Goal: Information Seeking & Learning: Learn about a topic

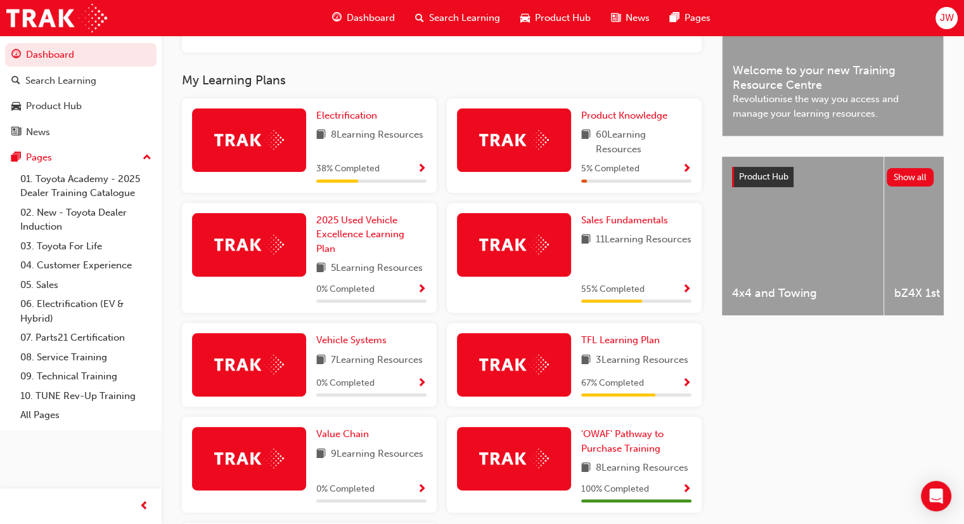
scroll to position [391, 0]
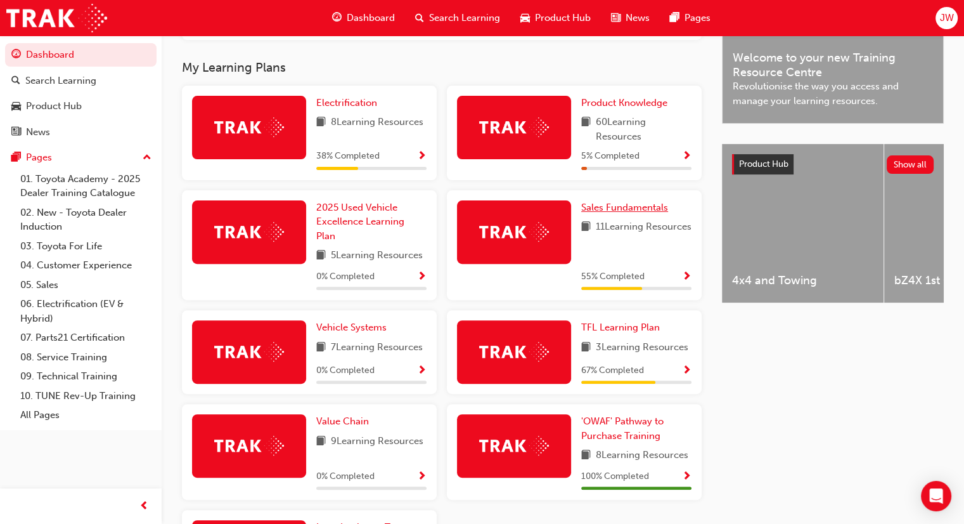
click at [611, 210] on span "Sales Fundamentals" at bounding box center [624, 207] width 87 height 11
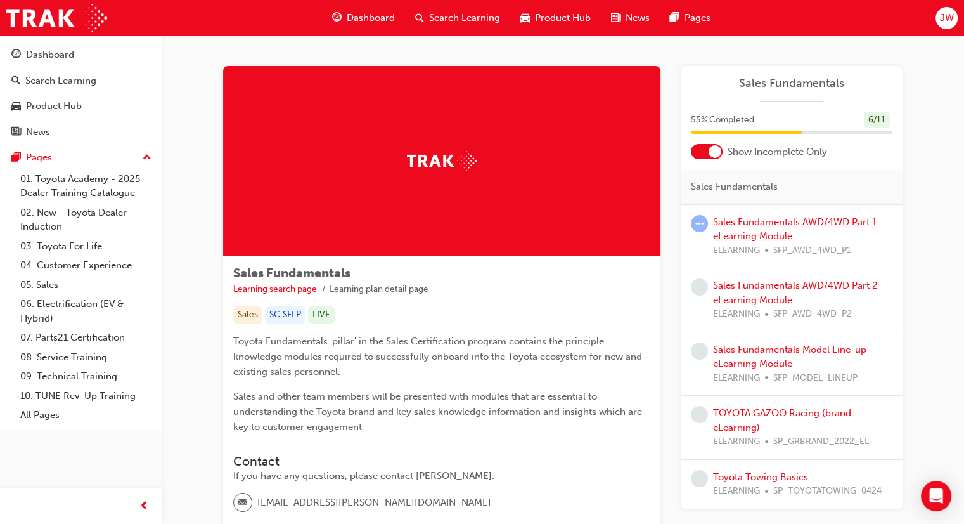
click at [793, 222] on link "Sales Fundamentals AWD/4WD Part 1 eLearning Module" at bounding box center [795, 229] width 164 height 26
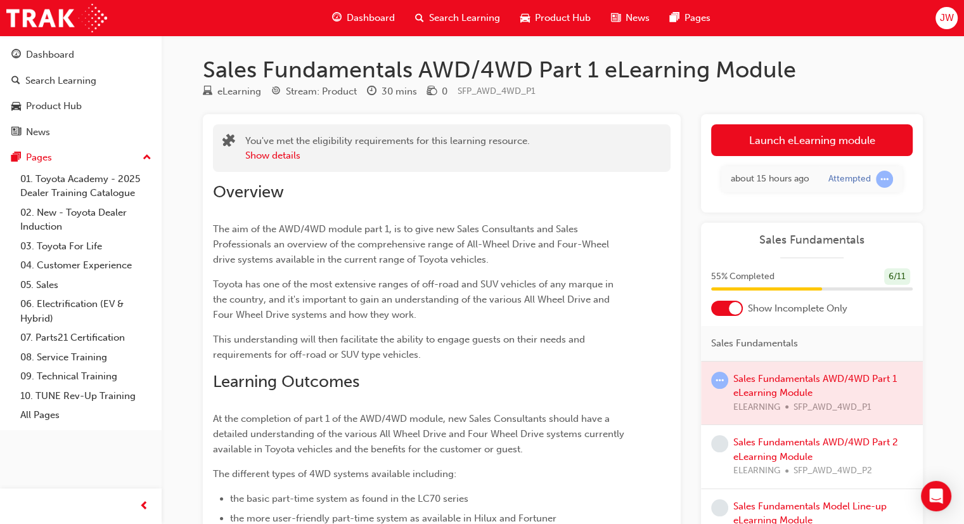
click at [810, 389] on div at bounding box center [812, 392] width 222 height 63
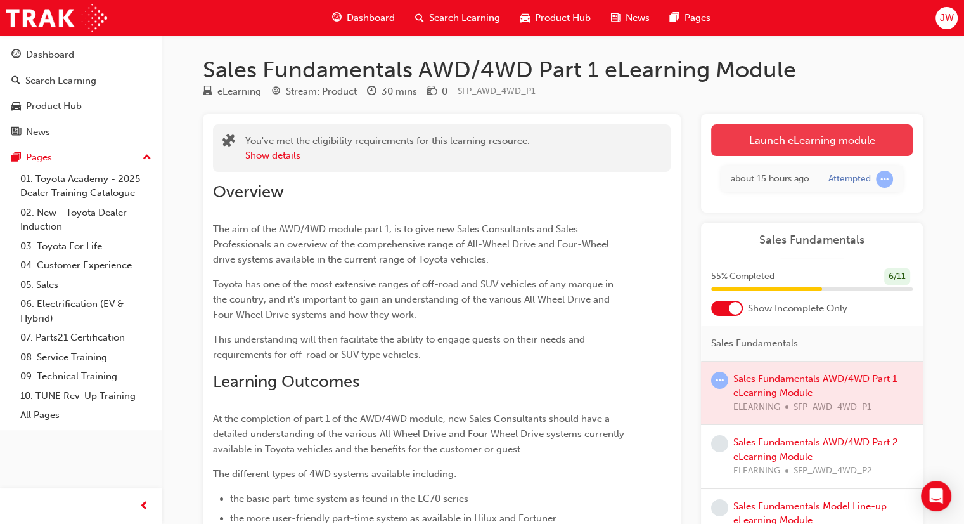
click at [808, 142] on link "Launch eLearning module" at bounding box center [812, 140] width 202 height 32
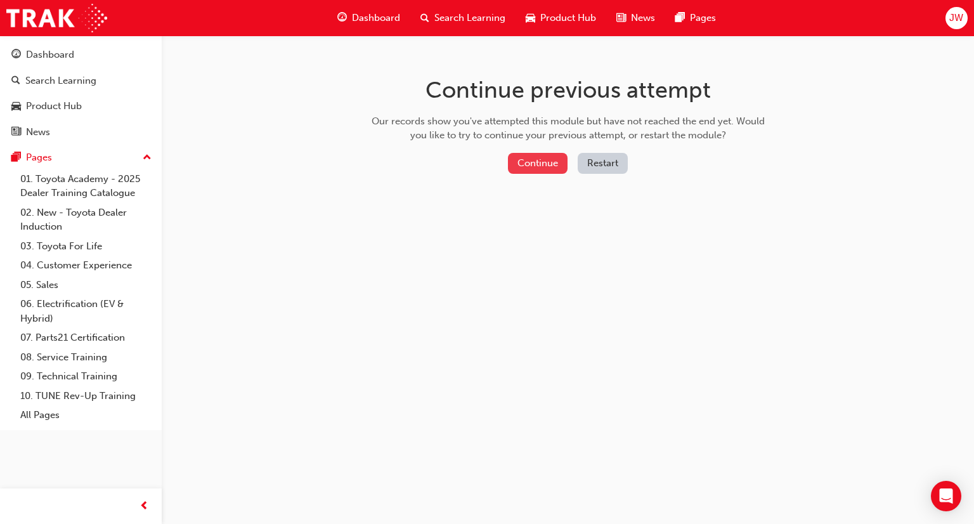
click at [540, 157] on button "Continue" at bounding box center [538, 163] width 60 height 21
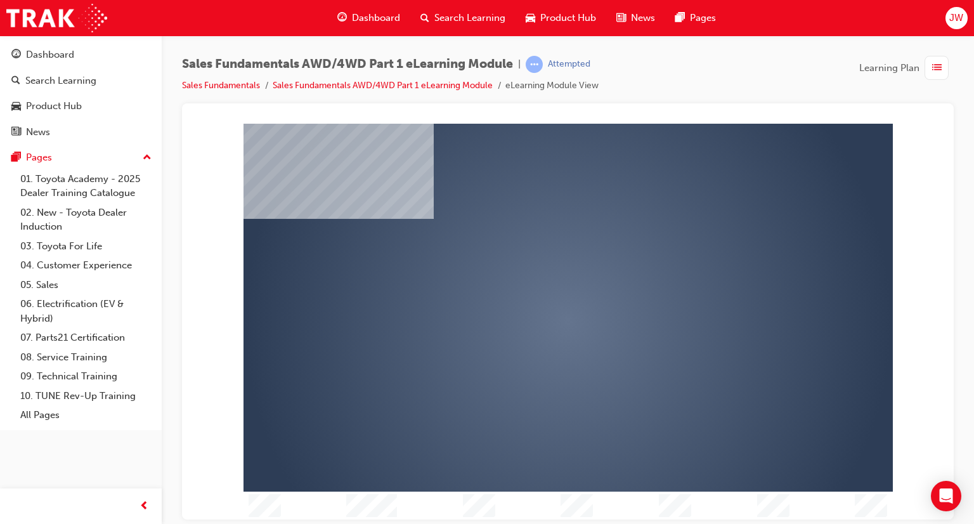
click at [531, 284] on div "play" at bounding box center [531, 284] width 0 height 0
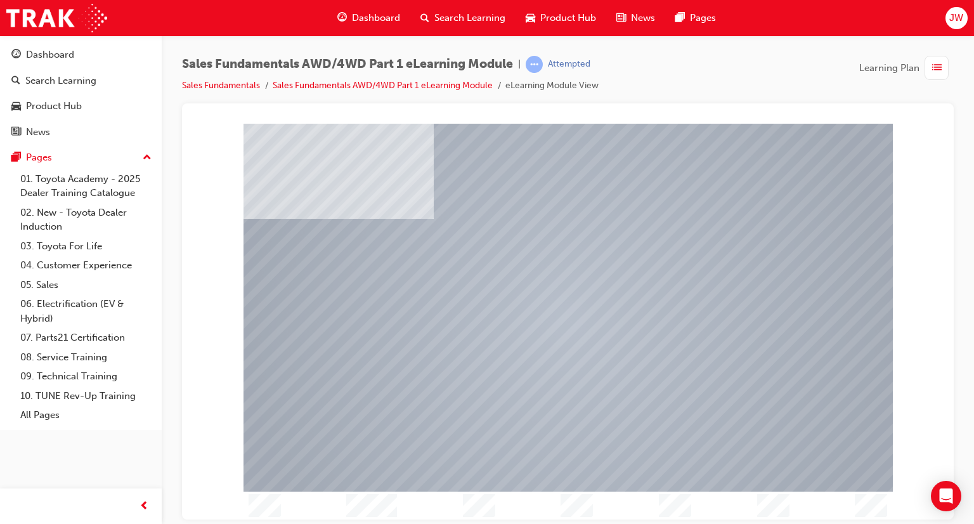
click at [573, 326] on div at bounding box center [568, 306] width 649 height 365
click at [492, 294] on div at bounding box center [568, 306] width 649 height 365
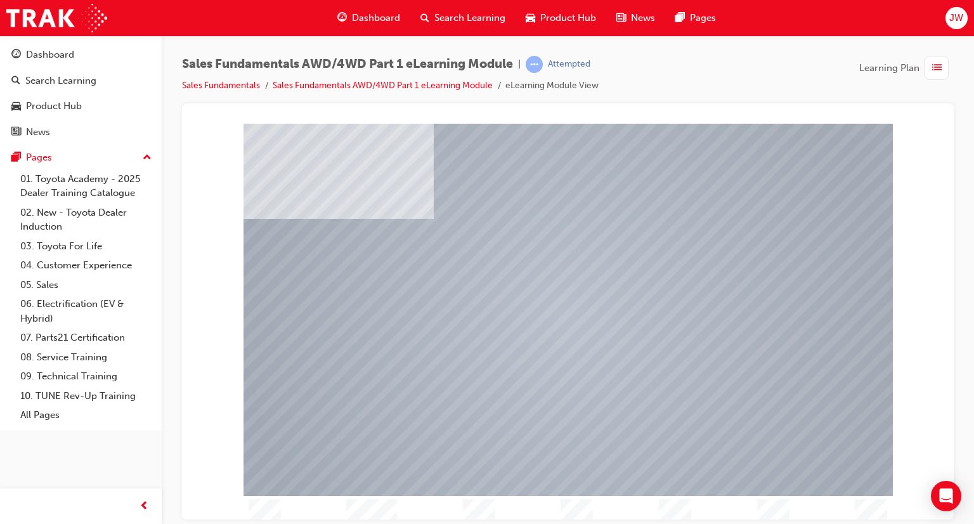
click at [464, 329] on div at bounding box center [568, 306] width 649 height 365
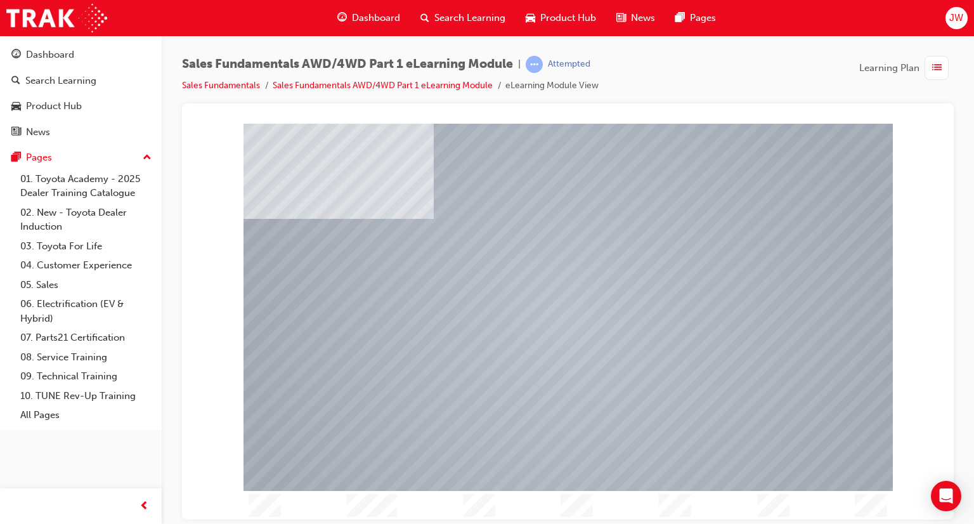
click at [807, 344] on div at bounding box center [568, 306] width 649 height 365
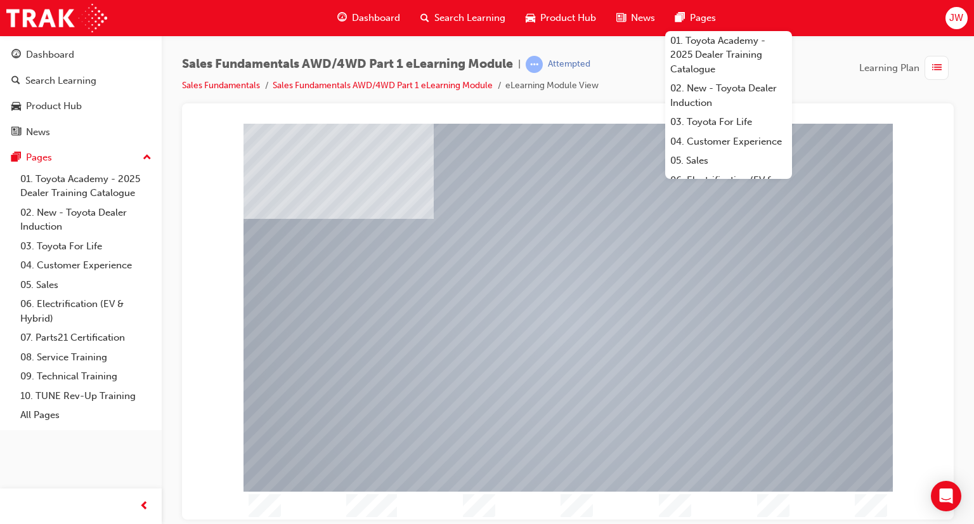
click at [831, 98] on div "Sales Fundamentals AWD/4WD Part 1 eLearning Module | Attempted Sales Fundamenta…" at bounding box center [568, 80] width 772 height 48
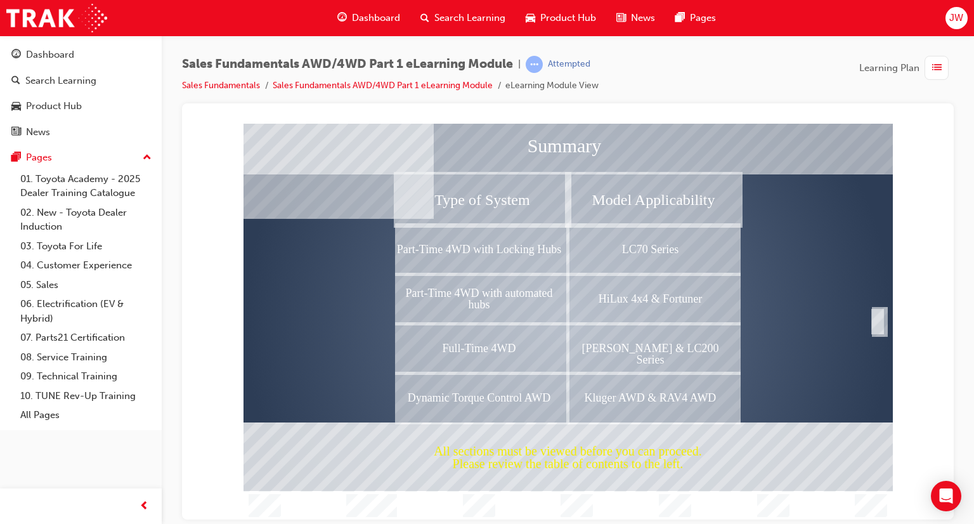
click at [880, 324] on div "Completion" at bounding box center [877, 320] width 13 height 25
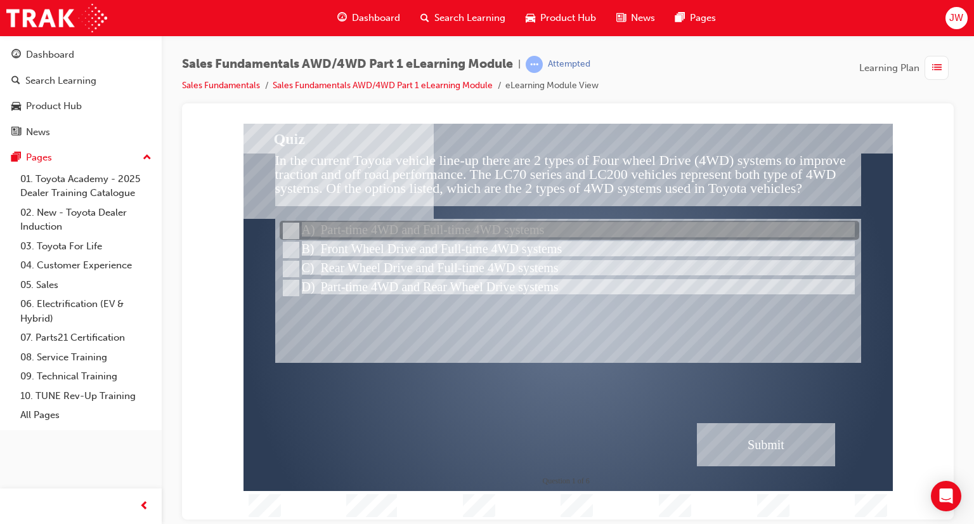
click at [406, 226] on div at bounding box center [570, 230] width 580 height 19
radio input "true"
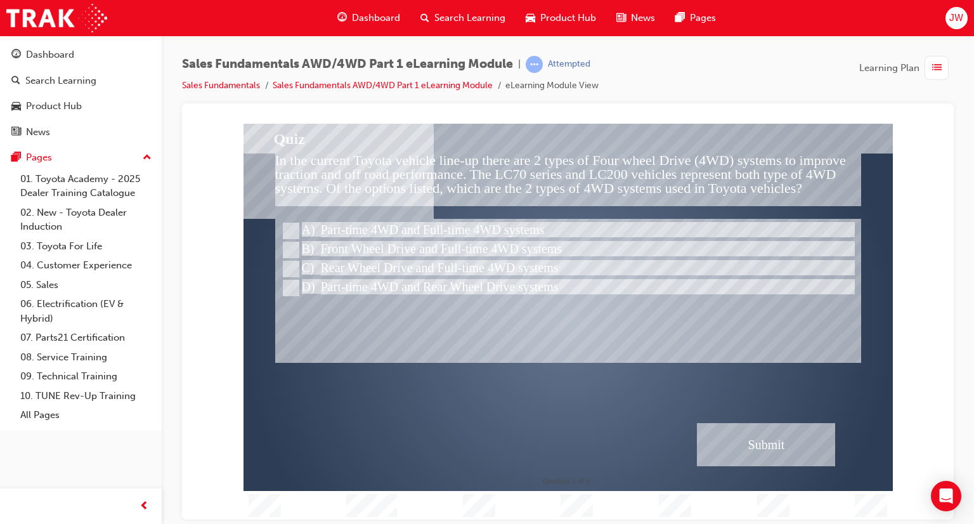
click at [727, 445] on div "Submit" at bounding box center [766, 443] width 138 height 43
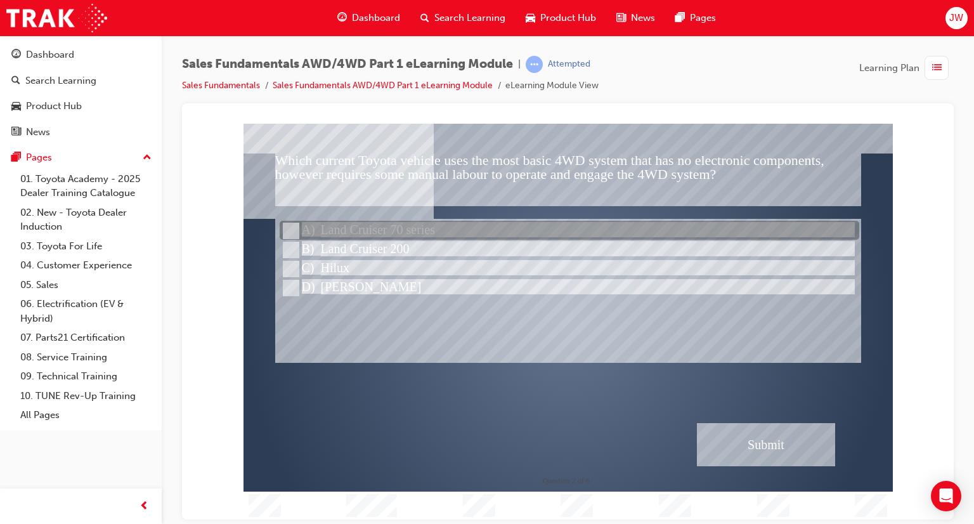
click at [409, 226] on div at bounding box center [570, 230] width 580 height 19
radio input "true"
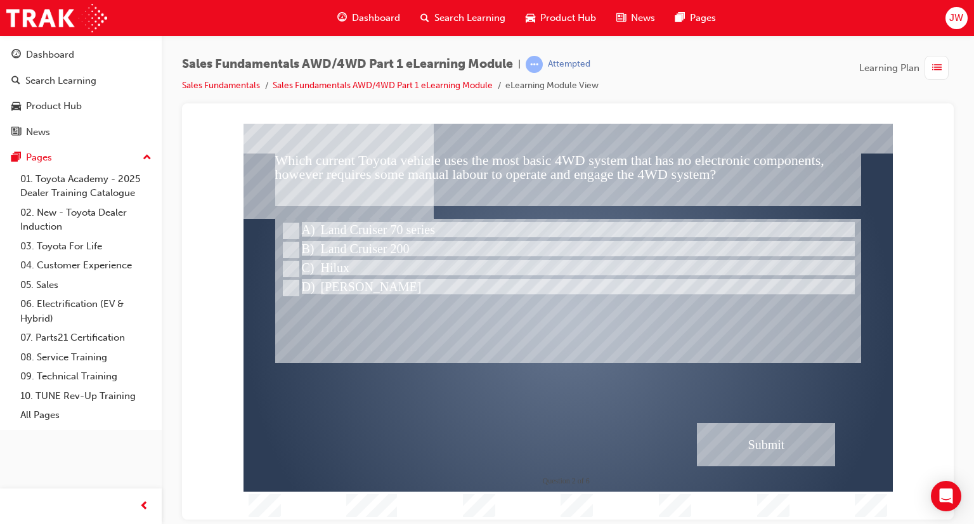
click at [756, 451] on div "Submit" at bounding box center [766, 443] width 138 height 43
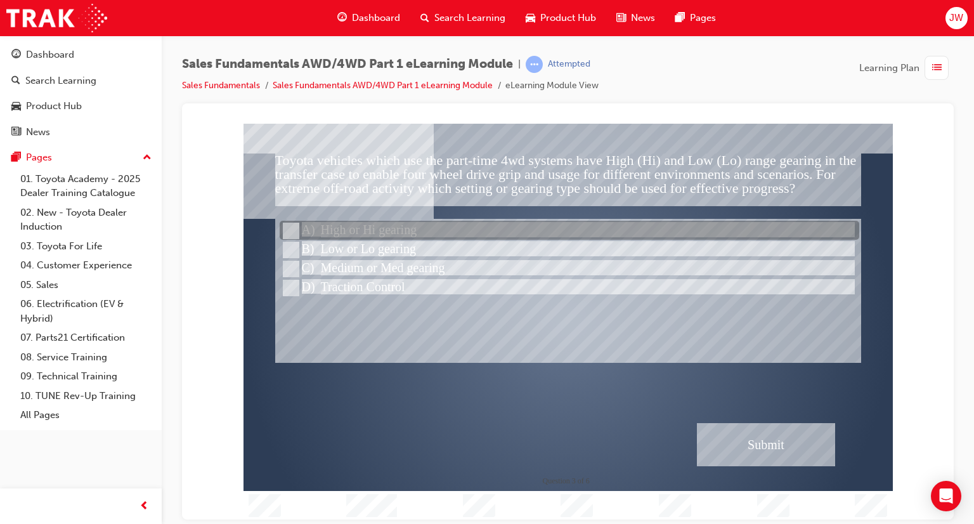
click at [392, 228] on div at bounding box center [570, 230] width 580 height 19
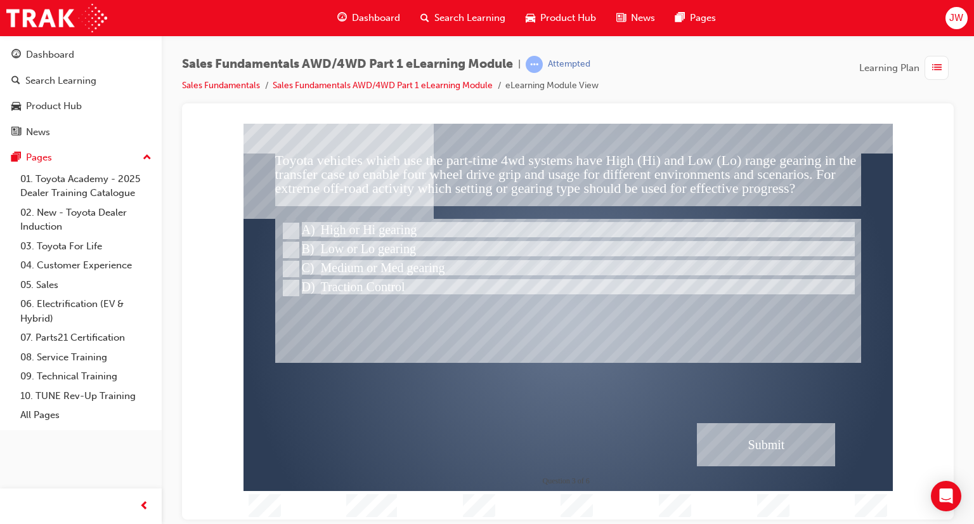
click at [739, 458] on div "Submit" at bounding box center [766, 443] width 138 height 43
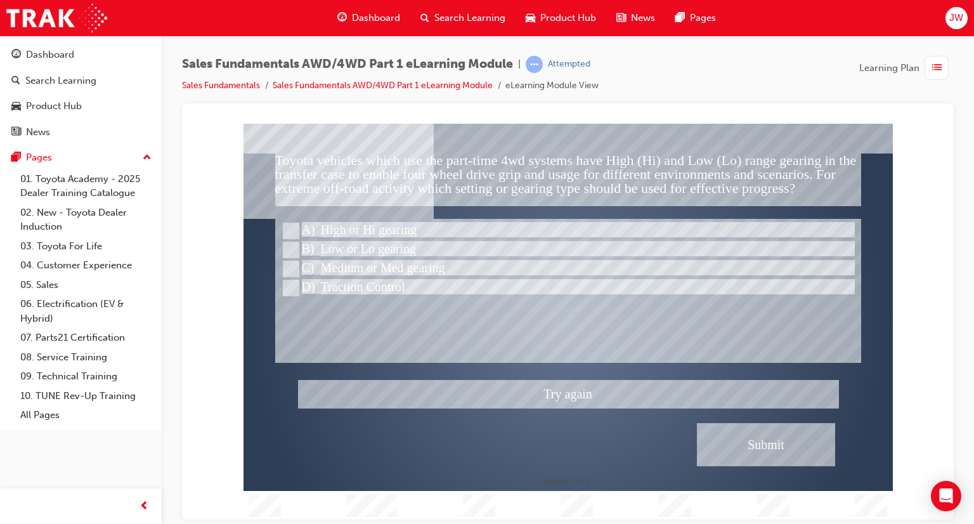
click at [380, 289] on div at bounding box center [568, 321] width 649 height 396
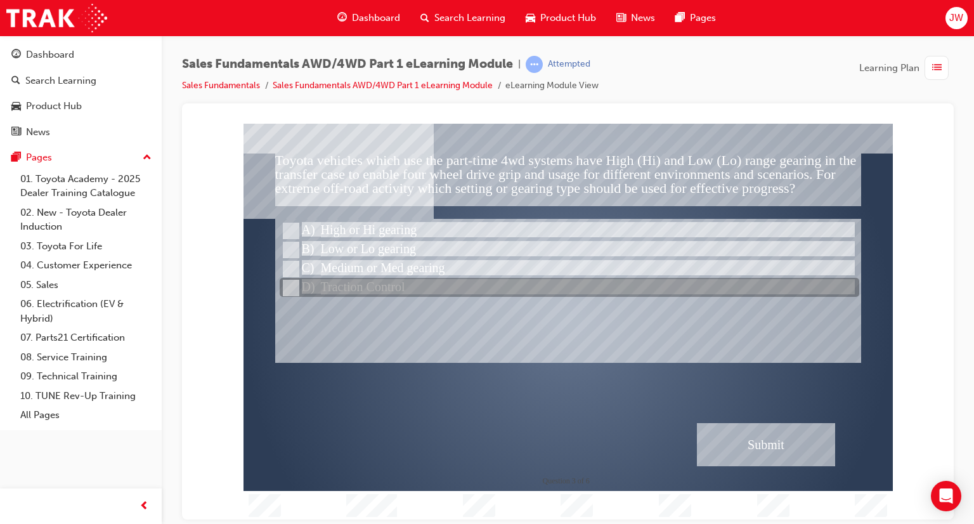
click at [380, 287] on div at bounding box center [570, 287] width 580 height 19
radio input "false"
radio input "true"
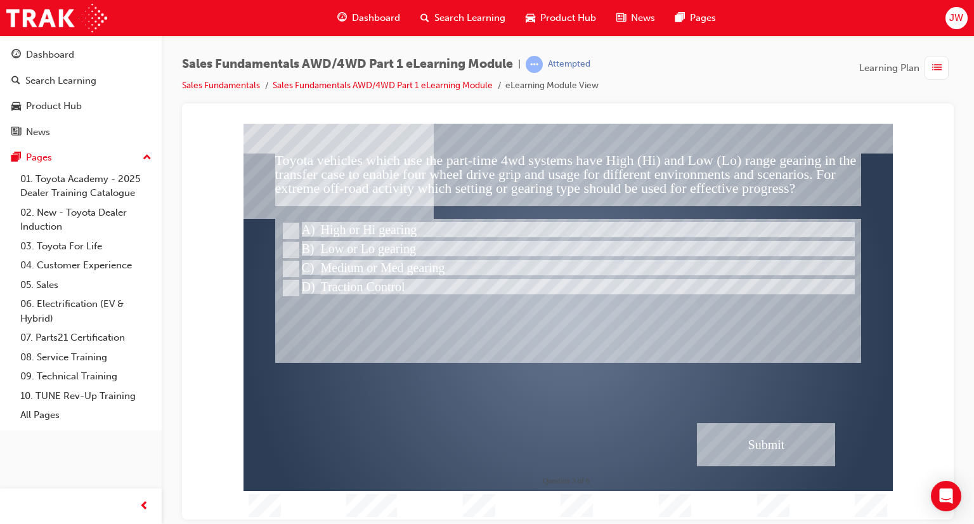
click at [751, 460] on div "Submit" at bounding box center [766, 443] width 138 height 43
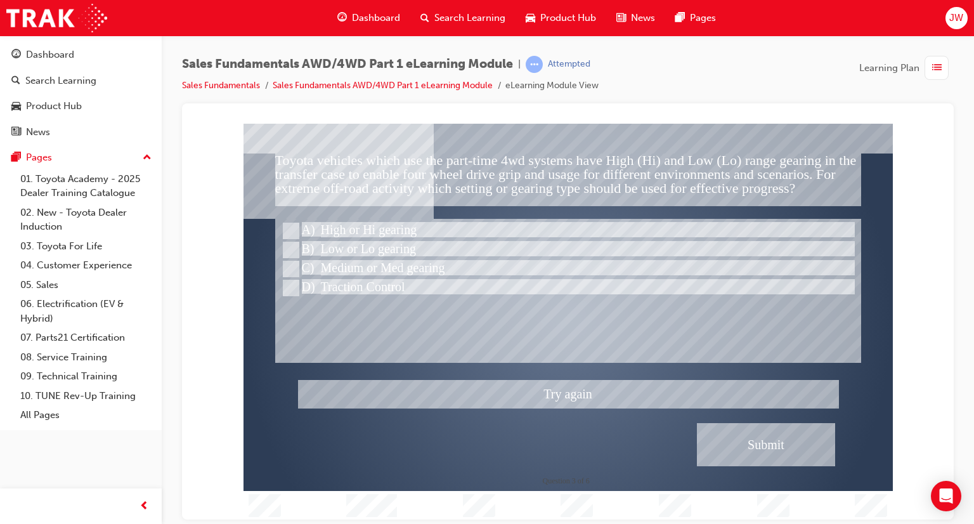
click at [378, 274] on div at bounding box center [568, 321] width 649 height 396
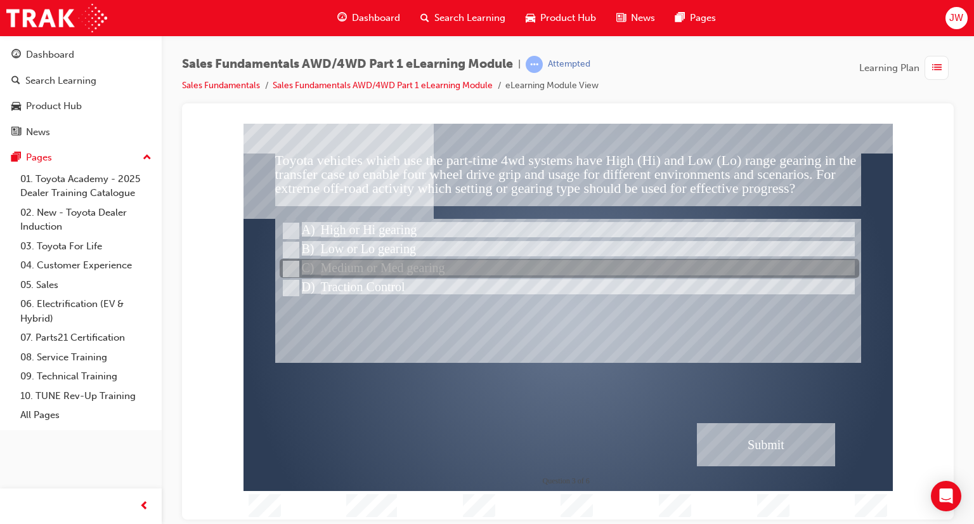
click at [412, 266] on div at bounding box center [570, 268] width 580 height 19
radio input "true"
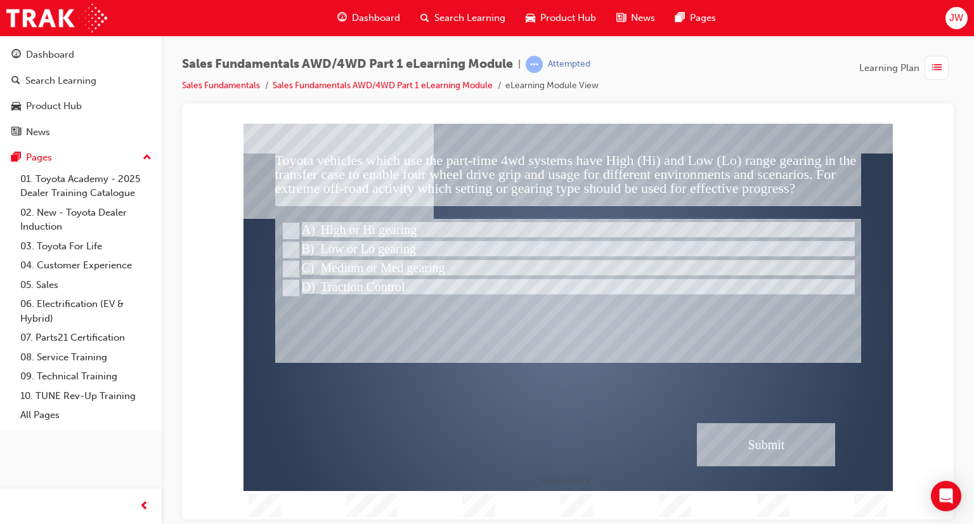
click at [809, 446] on div "Submit" at bounding box center [766, 443] width 138 height 43
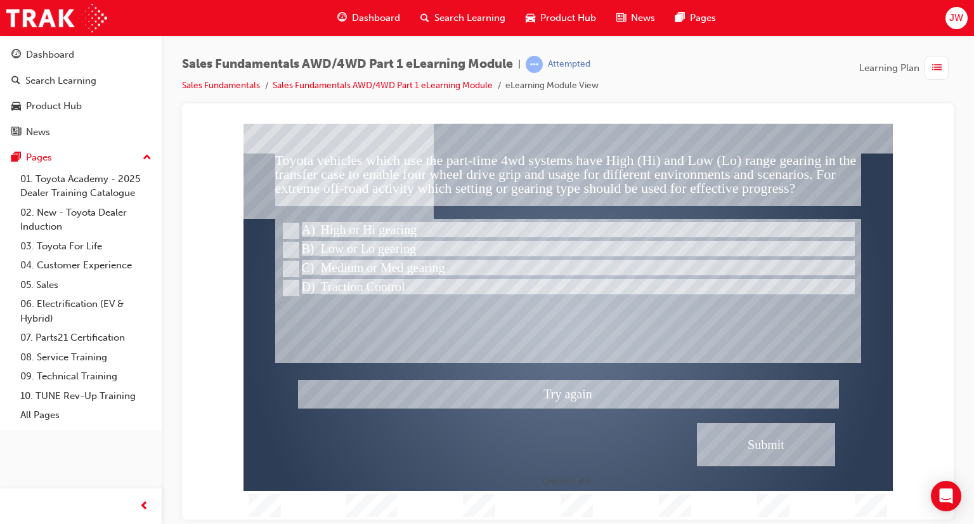
click at [368, 245] on div at bounding box center [568, 321] width 649 height 396
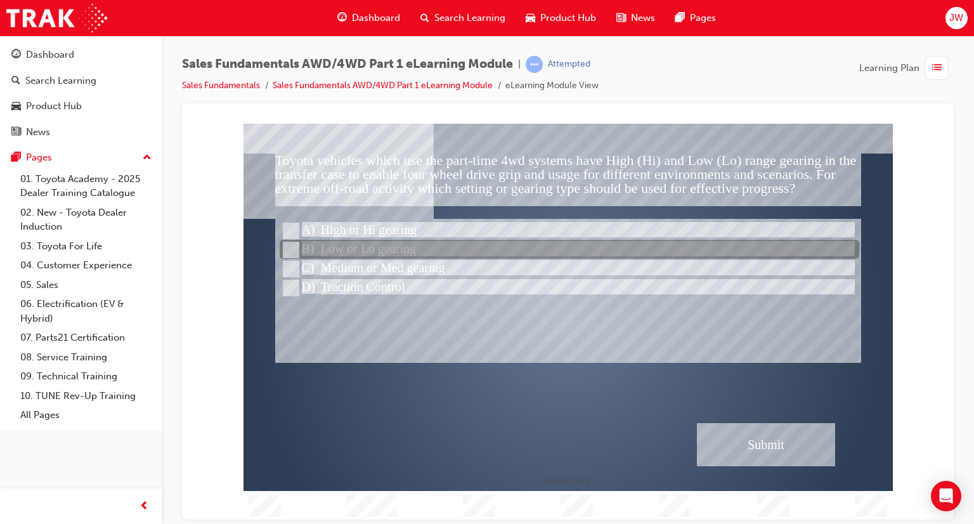
click at [368, 245] on div at bounding box center [570, 249] width 580 height 19
radio input "true"
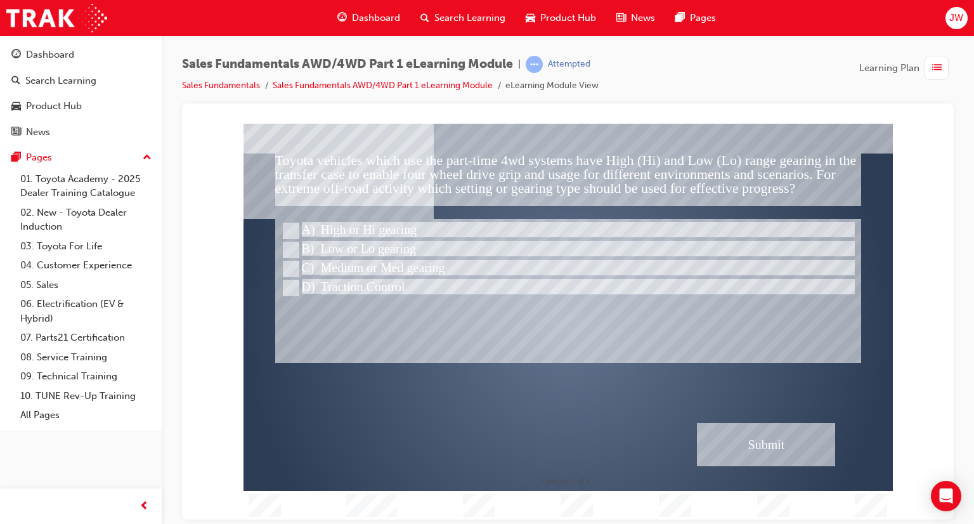
click at [793, 449] on div "Submit" at bounding box center [766, 443] width 138 height 43
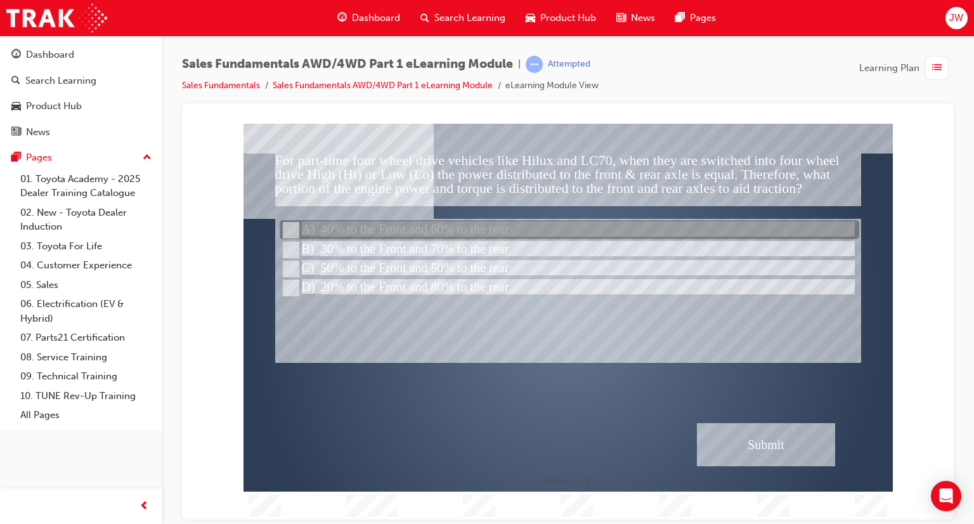
click at [497, 227] on div at bounding box center [570, 230] width 580 height 19
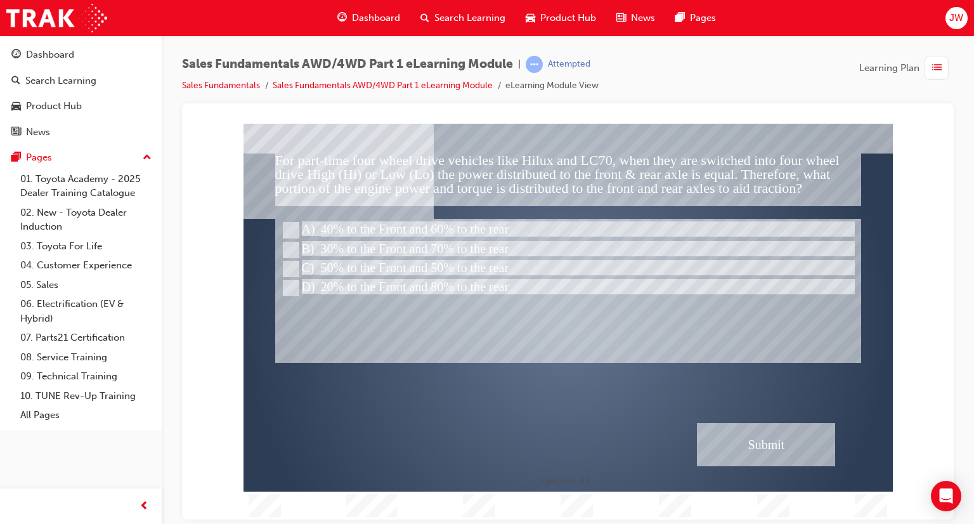
click at [757, 448] on div "Submit" at bounding box center [766, 443] width 138 height 43
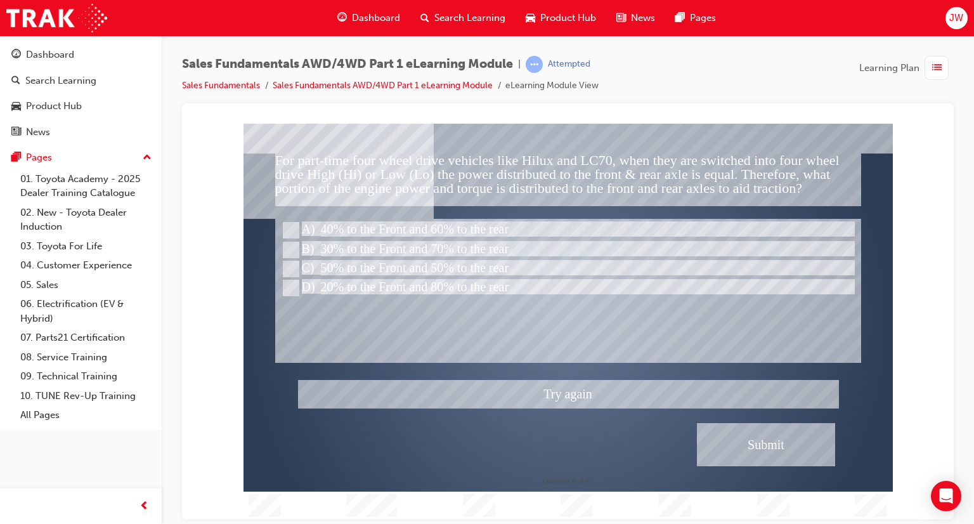
click at [463, 244] on div at bounding box center [568, 321] width 649 height 396
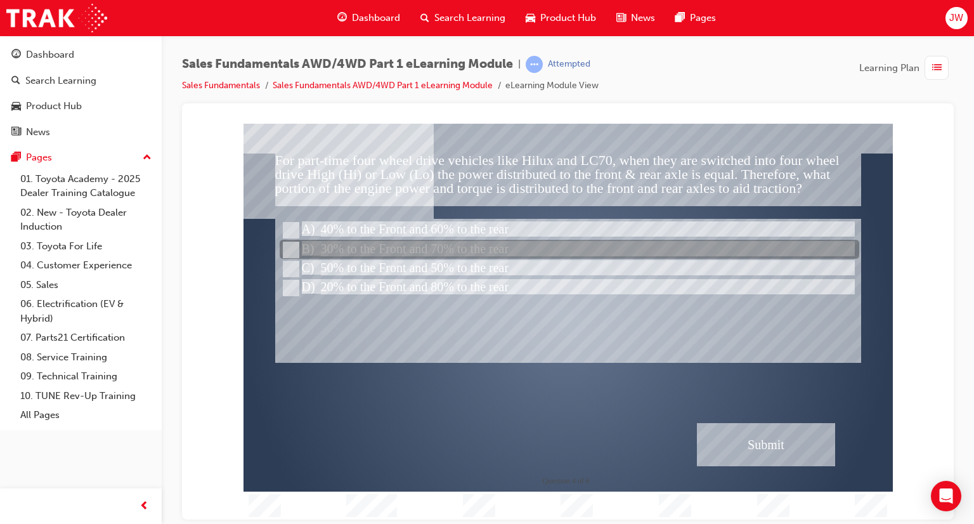
click at [460, 251] on div at bounding box center [570, 249] width 580 height 19
radio input "false"
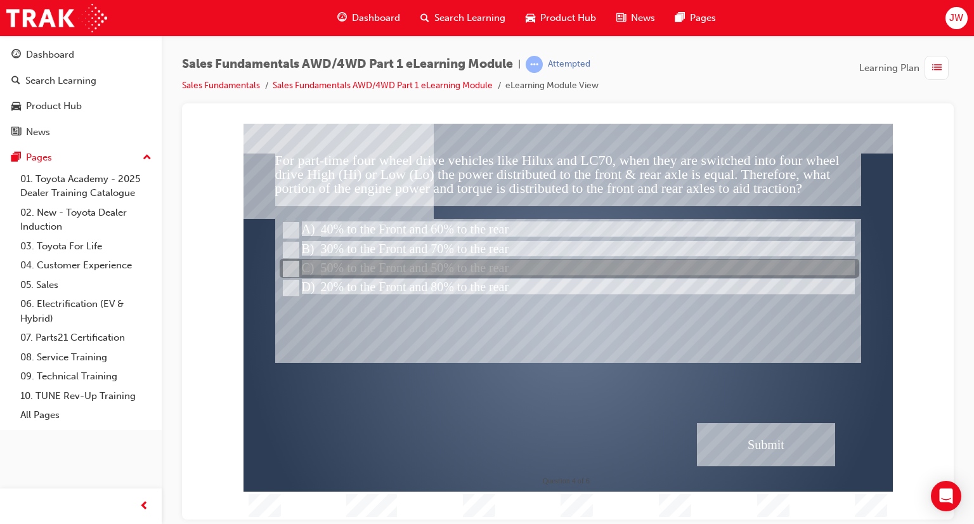
click at [467, 266] on div at bounding box center [570, 268] width 580 height 19
radio input "false"
radio input "true"
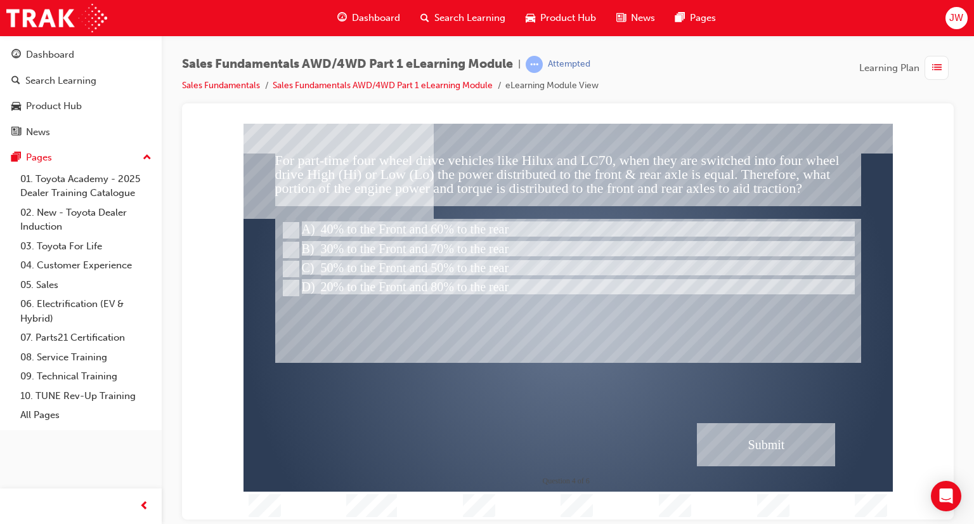
click at [705, 453] on div "Submit" at bounding box center [766, 443] width 138 height 43
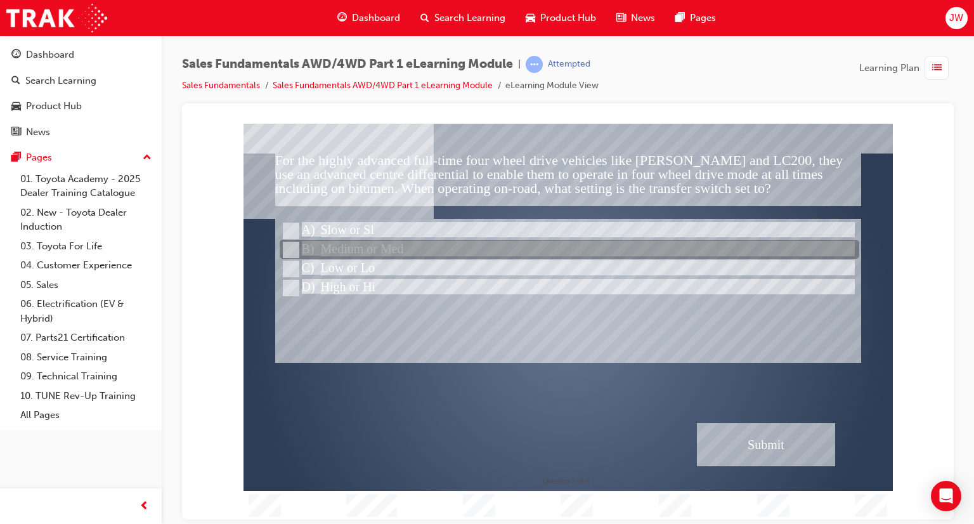
click at [402, 249] on div at bounding box center [570, 249] width 580 height 19
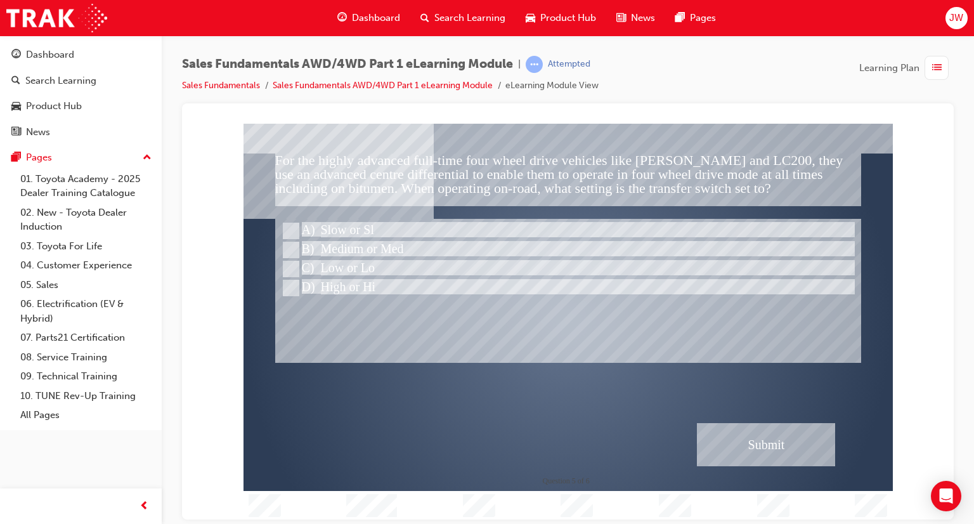
click at [705, 438] on div "Submit" at bounding box center [766, 443] width 138 height 43
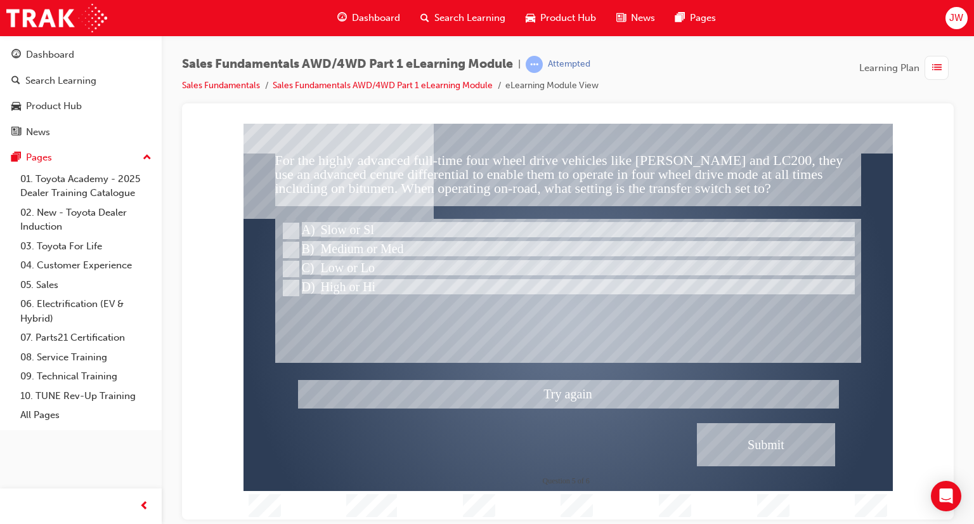
click at [341, 273] on div at bounding box center [568, 321] width 649 height 396
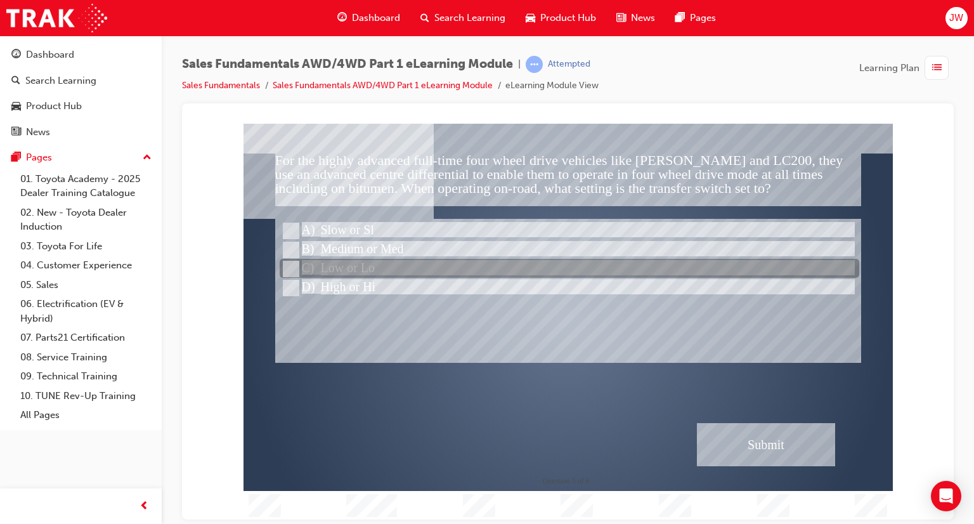
drag, startPoint x: 339, startPoint y: 266, endPoint x: 398, endPoint y: 297, distance: 66.1
click at [358, 276] on div at bounding box center [570, 268] width 580 height 19
radio input "false"
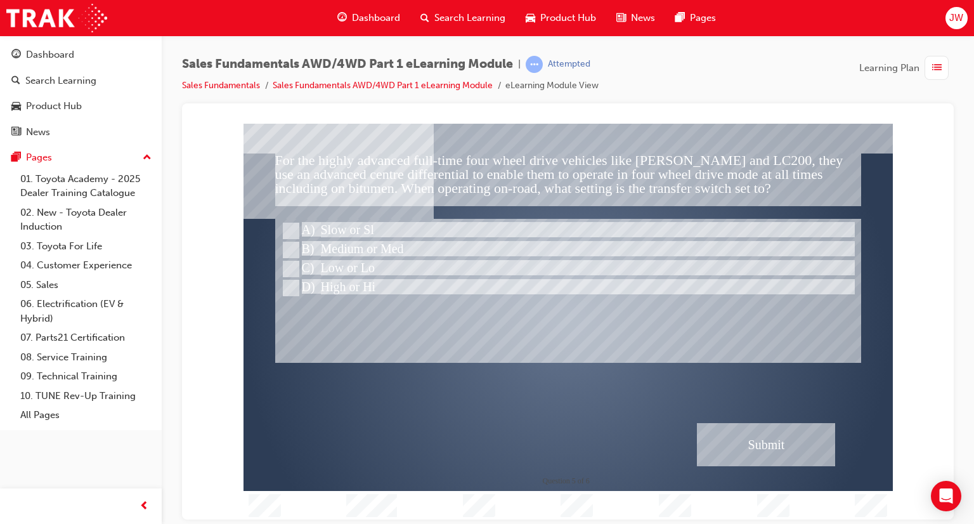
click at [724, 450] on div "Submit" at bounding box center [766, 443] width 138 height 43
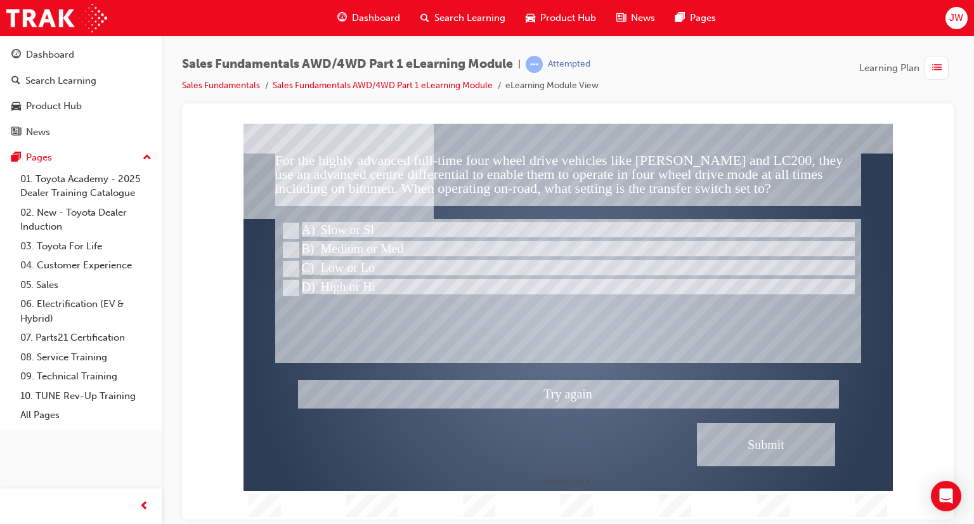
click at [345, 285] on div at bounding box center [568, 321] width 649 height 396
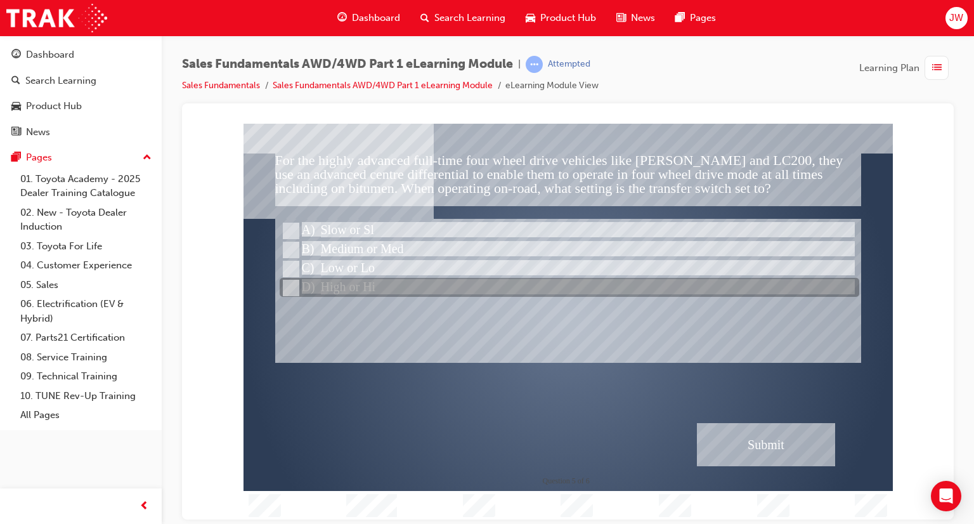
click at [345, 285] on div at bounding box center [570, 287] width 580 height 19
radio input "false"
radio input "true"
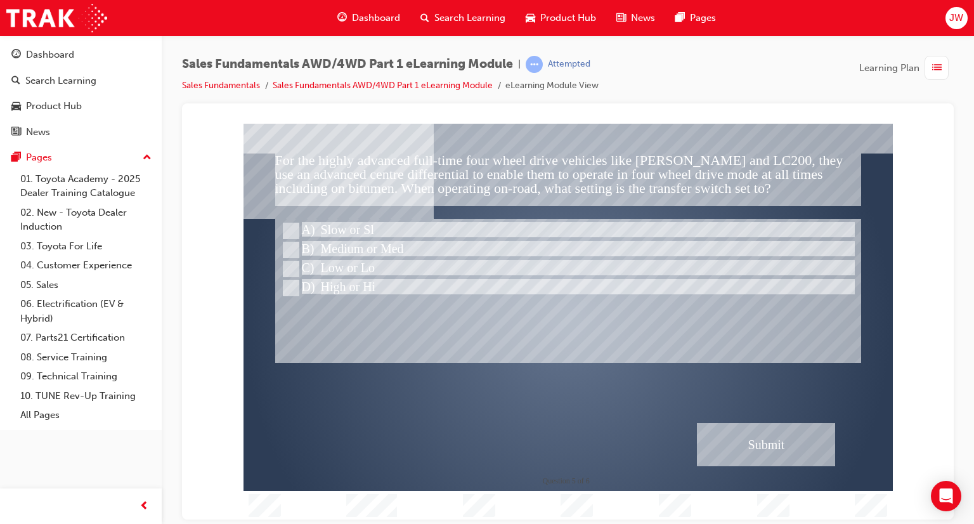
click at [768, 441] on div "Submit" at bounding box center [766, 443] width 138 height 43
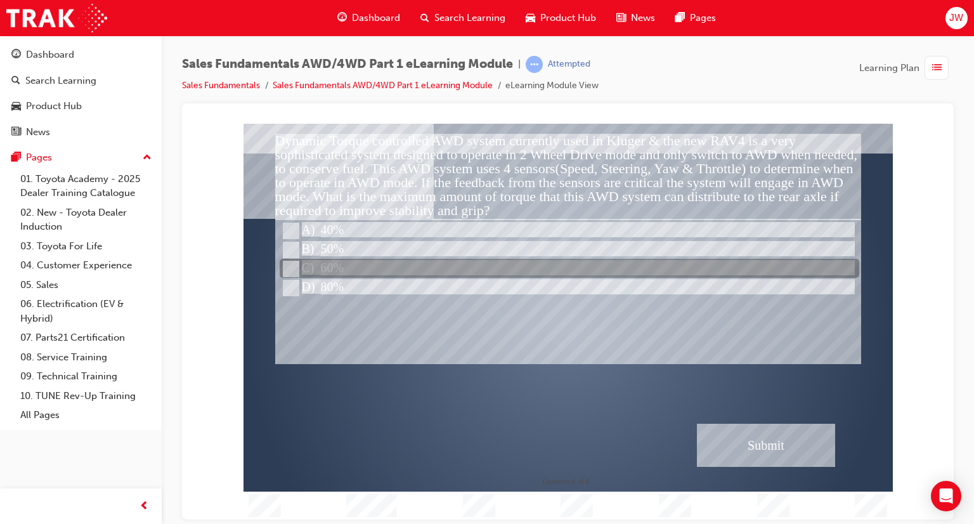
click at [347, 268] on div at bounding box center [570, 268] width 580 height 19
radio input "true"
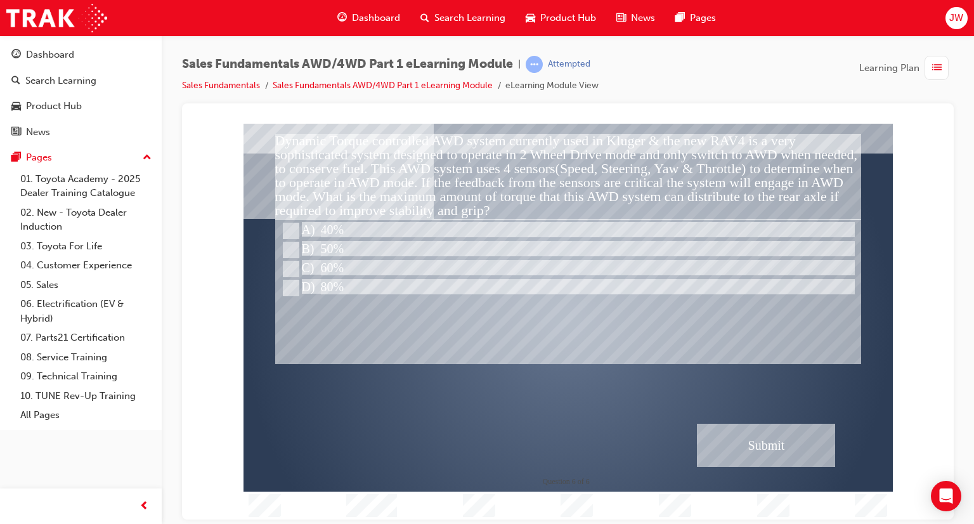
click at [732, 438] on div "Submit" at bounding box center [766, 444] width 138 height 43
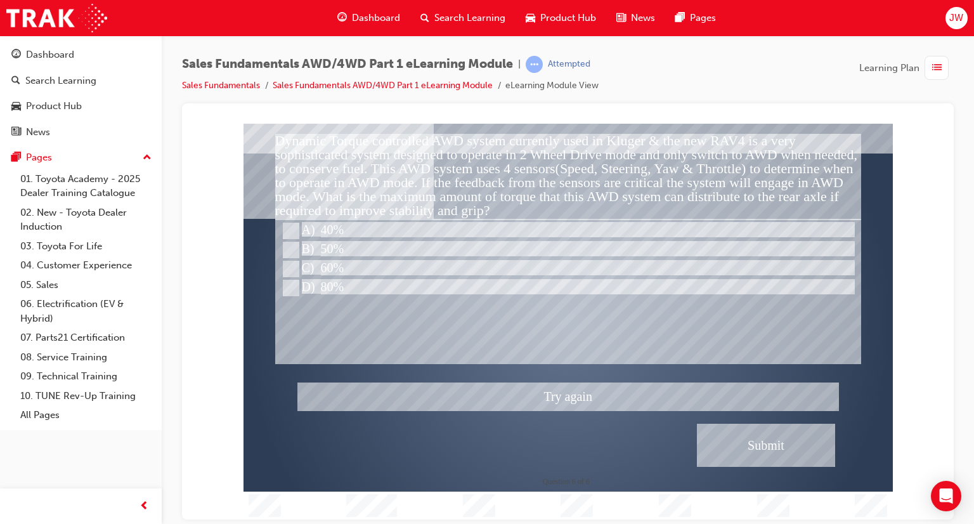
click at [732, 438] on div at bounding box center [568, 321] width 649 height 396
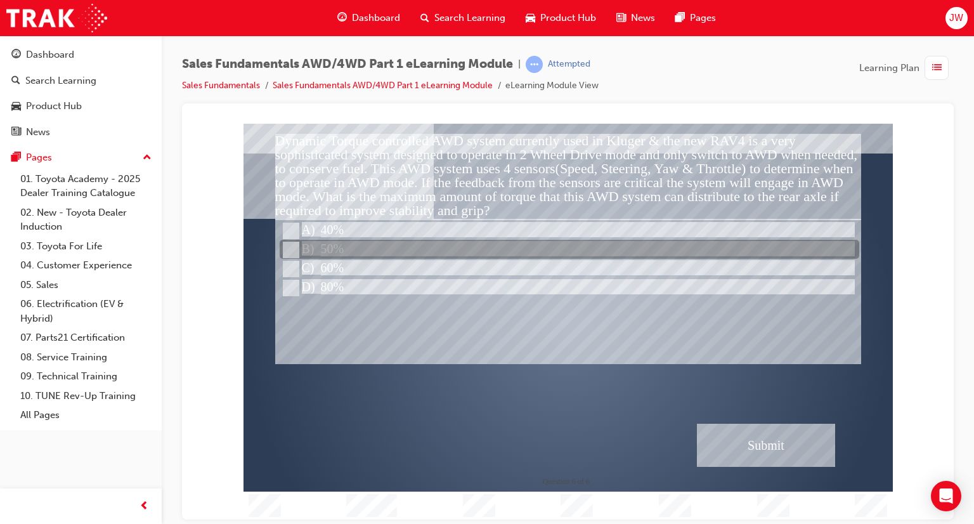
click at [321, 240] on div at bounding box center [570, 249] width 580 height 19
radio input "true"
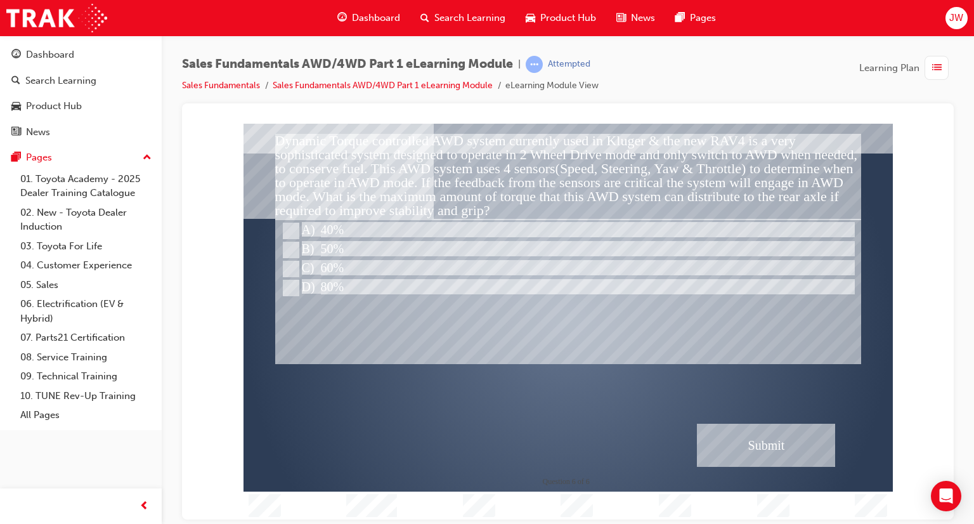
click at [751, 451] on div "Submit" at bounding box center [766, 444] width 138 height 43
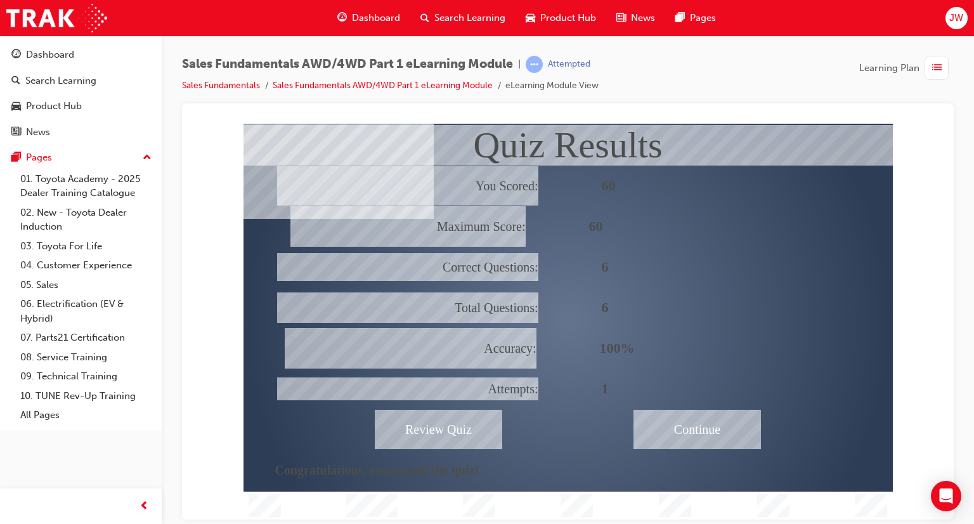
click at [667, 438] on div "Continue" at bounding box center [696, 428] width 127 height 39
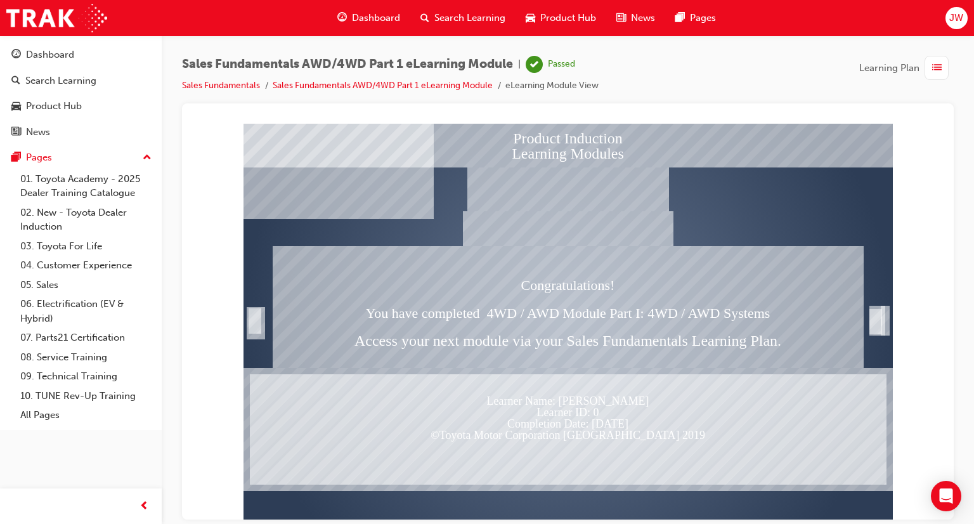
click at [315, 90] on li "Sales Fundamentals AWD/4WD Part 1 eLearning Module" at bounding box center [389, 86] width 233 height 15
click at [315, 88] on link "Sales Fundamentals AWD/4WD Part 1 eLearning Module" at bounding box center [383, 85] width 220 height 11
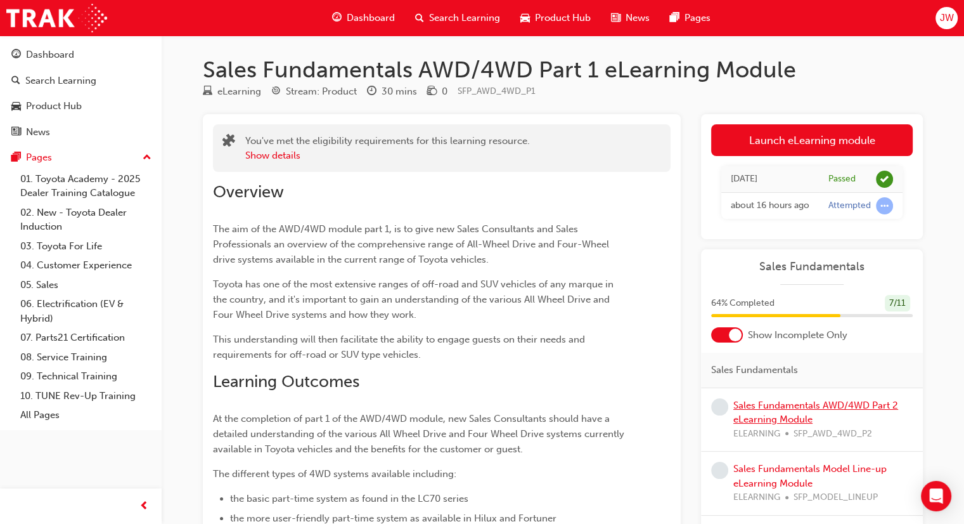
click at [822, 415] on link "Sales Fundamentals AWD/4WD Part 2 eLearning Module" at bounding box center [816, 412] width 165 height 26
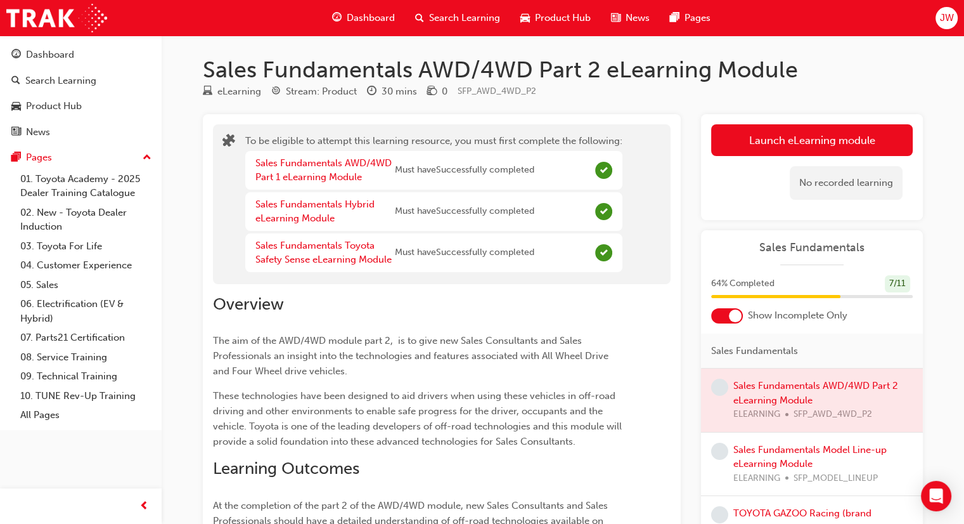
click at [836, 386] on div at bounding box center [812, 399] width 222 height 63
click at [835, 382] on div at bounding box center [812, 399] width 222 height 63
click at [838, 384] on div at bounding box center [812, 399] width 222 height 63
click at [808, 386] on div at bounding box center [812, 399] width 222 height 63
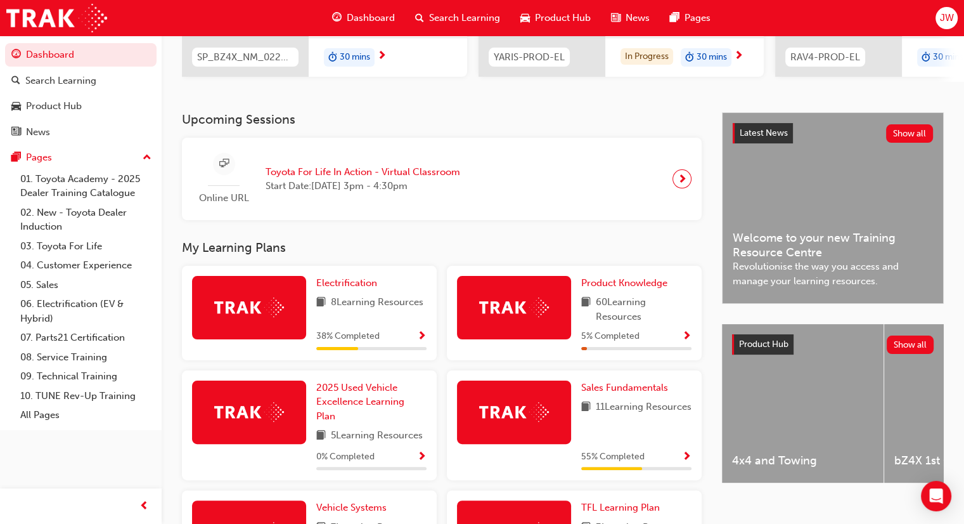
scroll to position [211, 0]
click at [629, 392] on span "Sales Fundamentals" at bounding box center [624, 387] width 87 height 11
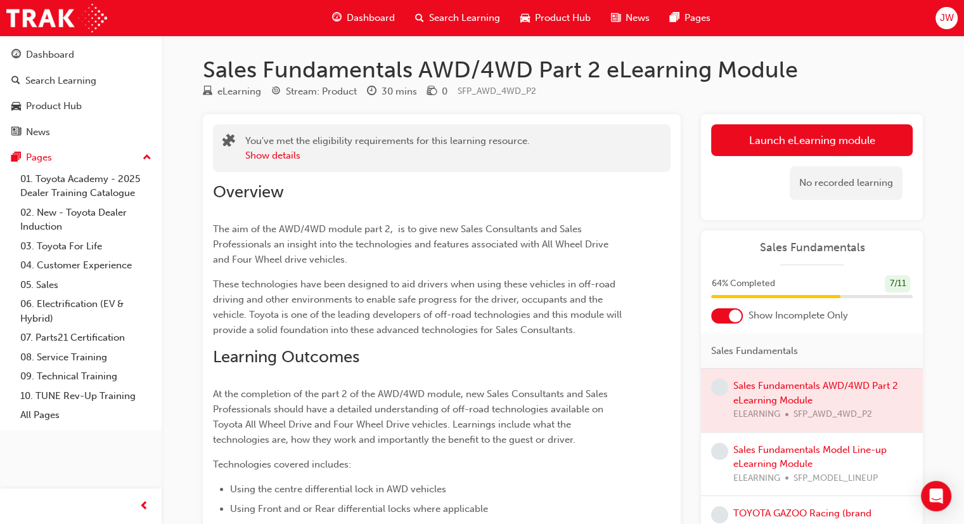
click at [799, 387] on div at bounding box center [812, 399] width 222 height 63
click at [791, 453] on link "Sales Fundamentals Model Line-up eLearning Module" at bounding box center [810, 457] width 153 height 26
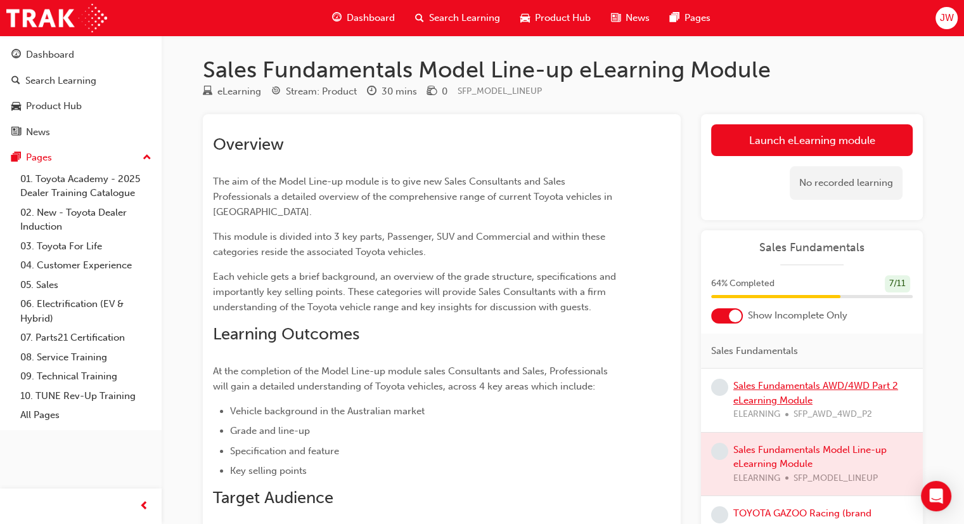
click at [781, 385] on link "Sales Fundamentals AWD/4WD Part 2 eLearning Module" at bounding box center [816, 393] width 165 height 26
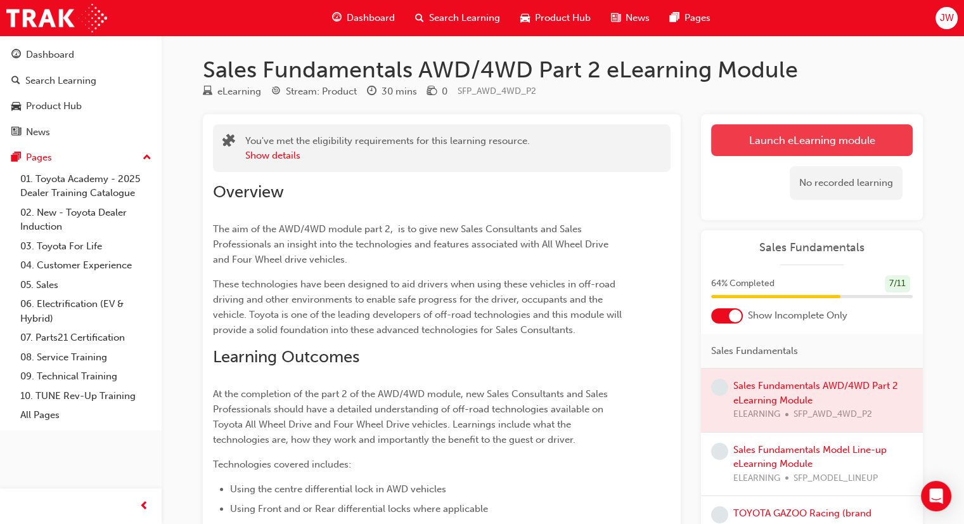
click at [808, 146] on link "Launch eLearning module" at bounding box center [812, 140] width 202 height 32
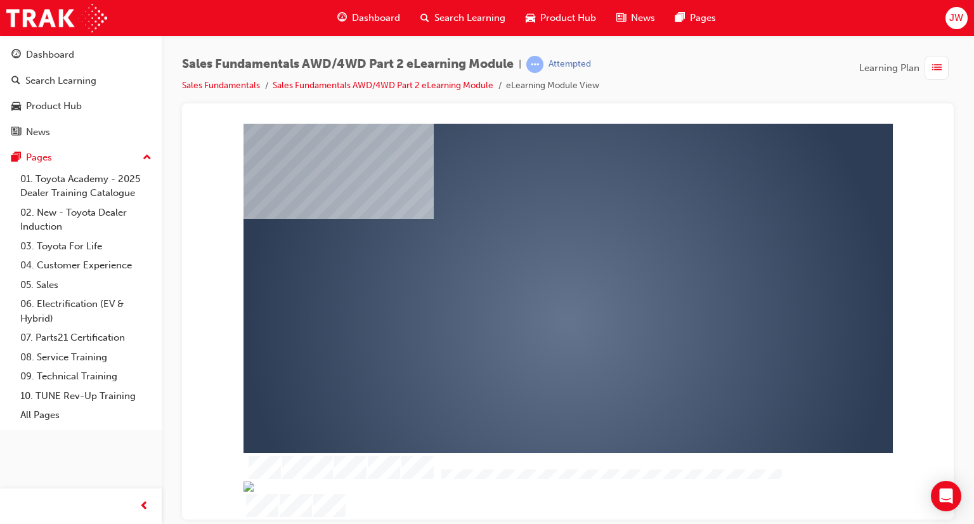
click at [531, 284] on div "play" at bounding box center [531, 284] width 0 height 0
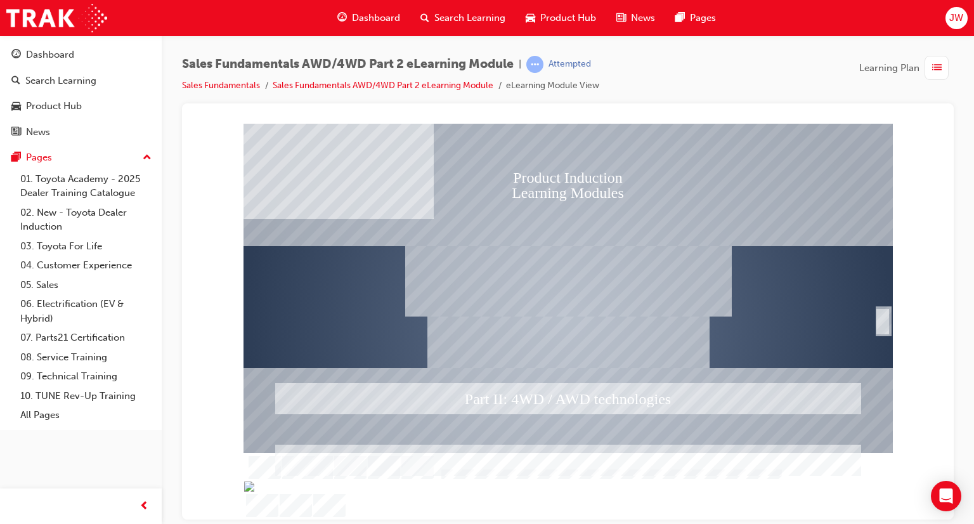
click at [883, 330] on div "SmartShape" at bounding box center [882, 320] width 13 height 25
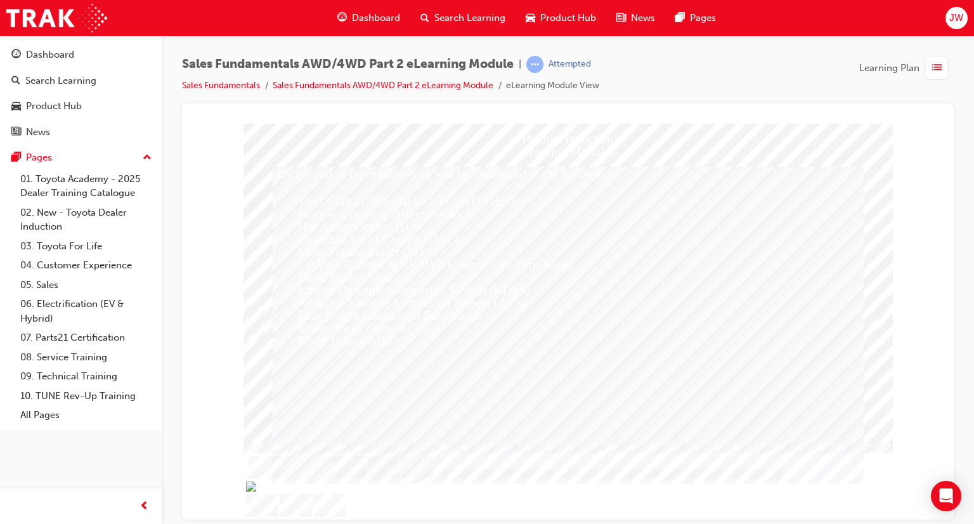
click at [883, 330] on div "Trigger this button to continue" at bounding box center [883, 321] width 13 height 25
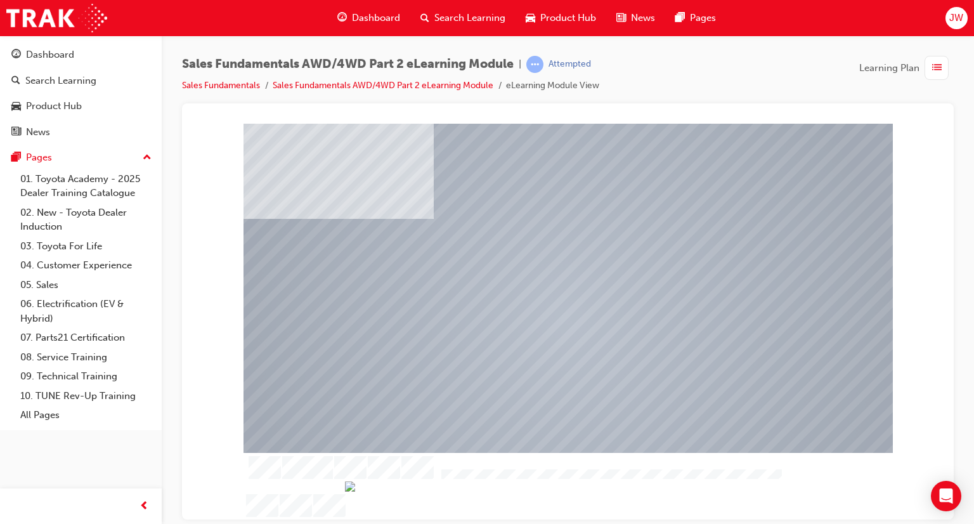
drag, startPoint x: 638, startPoint y: 334, endPoint x: 634, endPoint y: 360, distance: 26.3
click at [634, 360] on div at bounding box center [568, 306] width 625 height 367
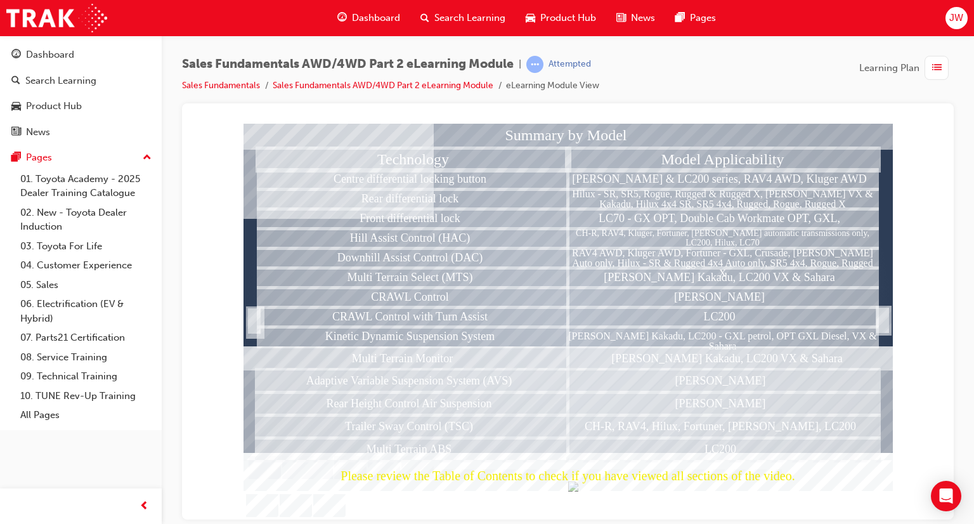
click at [885, 319] on div at bounding box center [882, 319] width 13 height 25
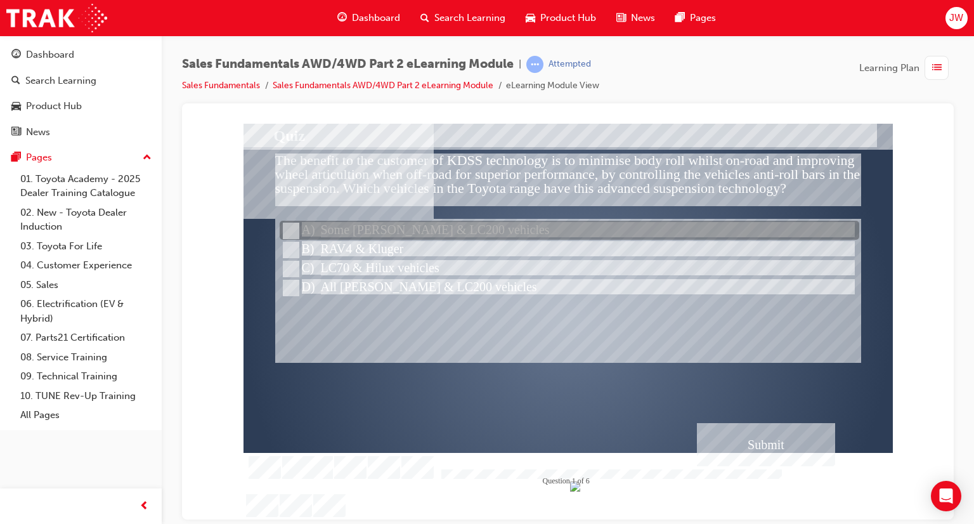
click at [453, 235] on div at bounding box center [570, 230] width 580 height 19
radio input "true"
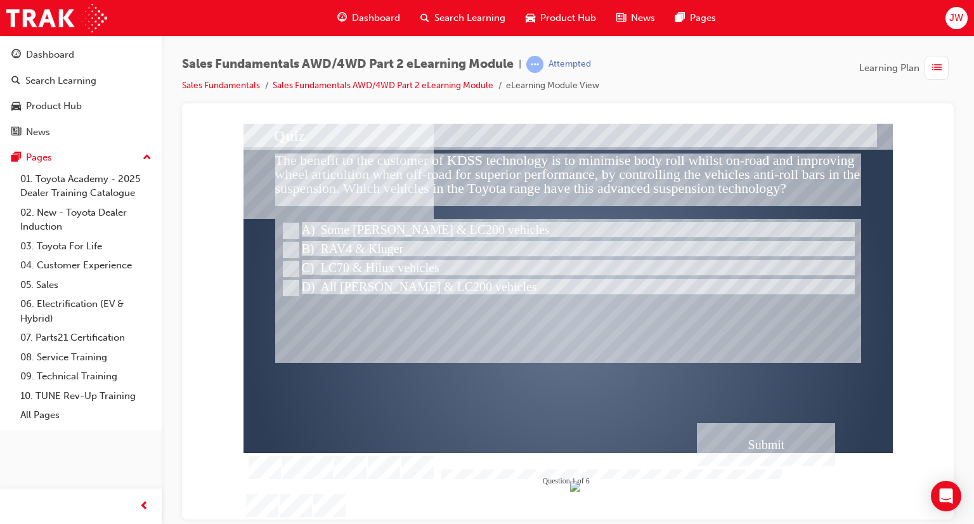
click at [739, 457] on div "Submit" at bounding box center [766, 443] width 138 height 43
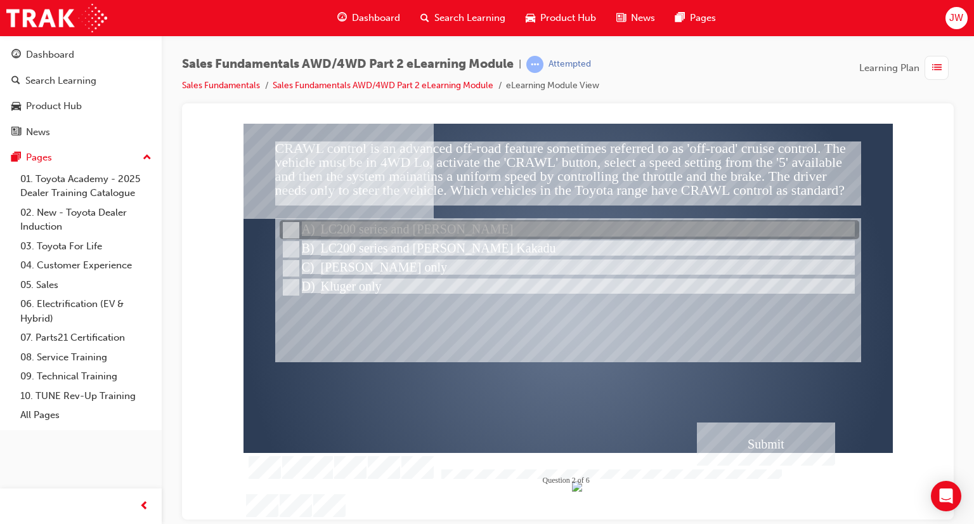
click at [378, 230] on div at bounding box center [570, 230] width 580 height 19
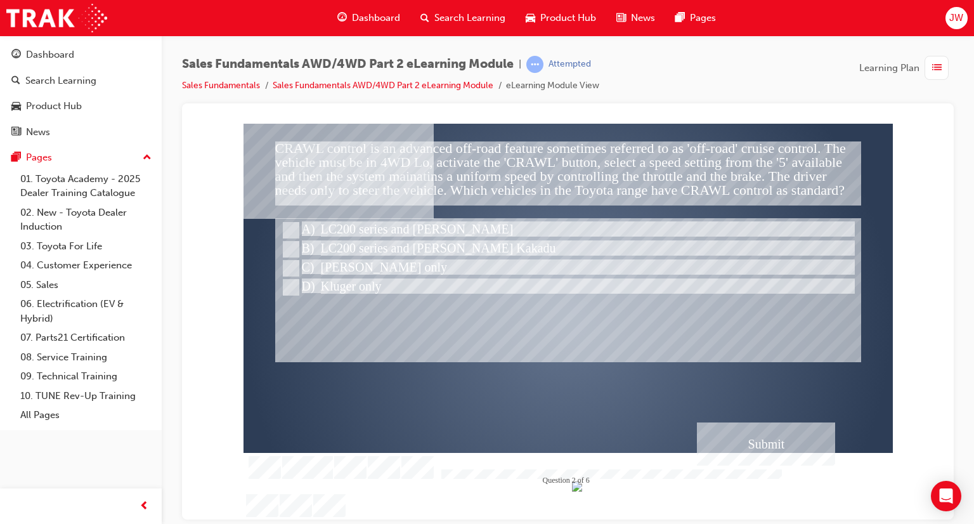
click at [726, 443] on div "Submit" at bounding box center [766, 443] width 138 height 43
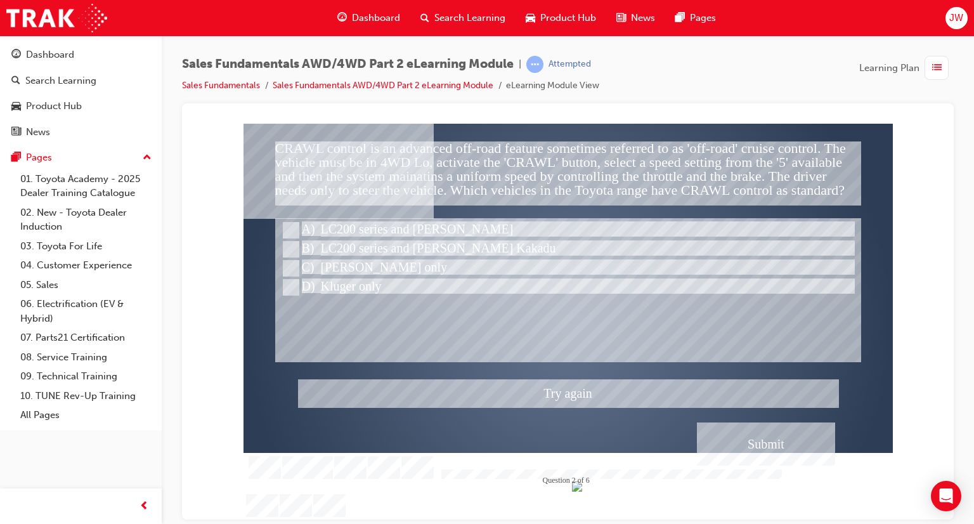
click at [346, 257] on div at bounding box center [568, 321] width 649 height 396
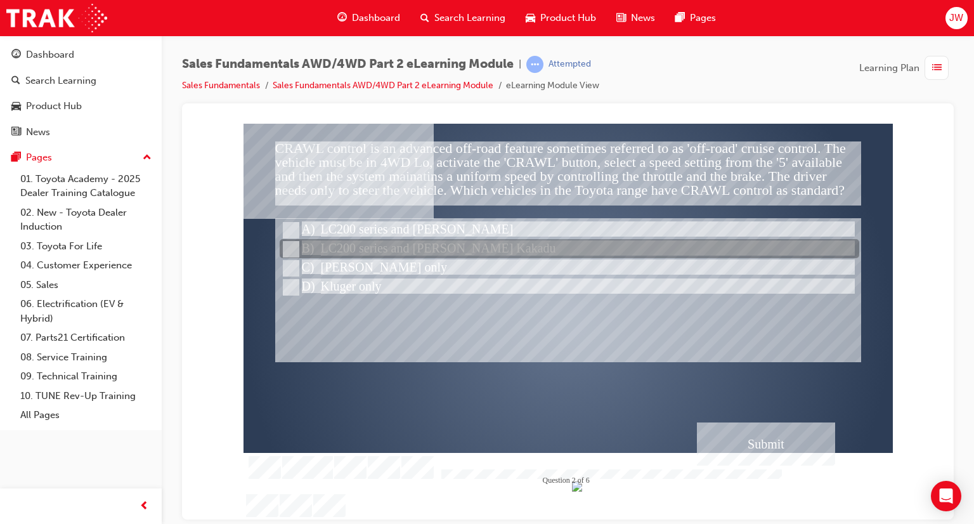
click at [352, 243] on div at bounding box center [570, 249] width 580 height 19
radio input "false"
radio input "true"
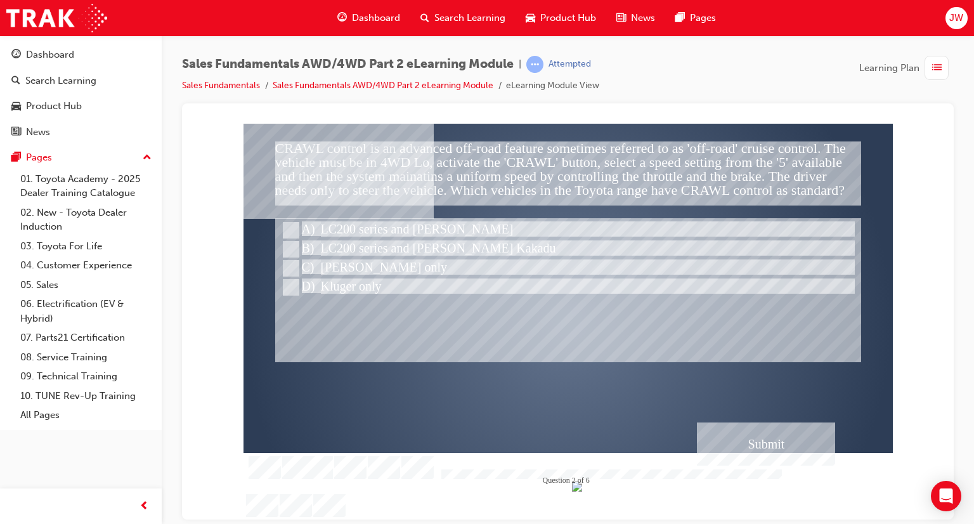
click at [766, 431] on div "Submit" at bounding box center [766, 443] width 138 height 43
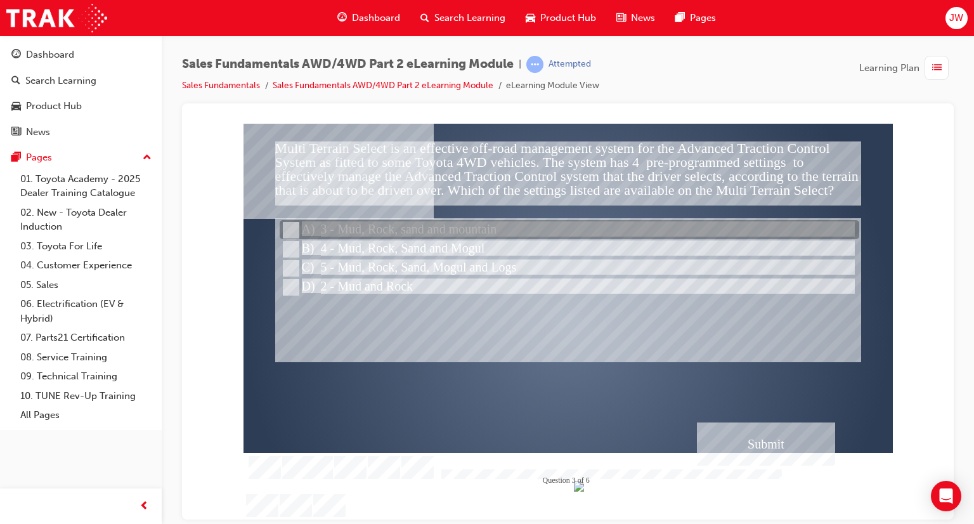
click at [482, 231] on div at bounding box center [570, 230] width 580 height 19
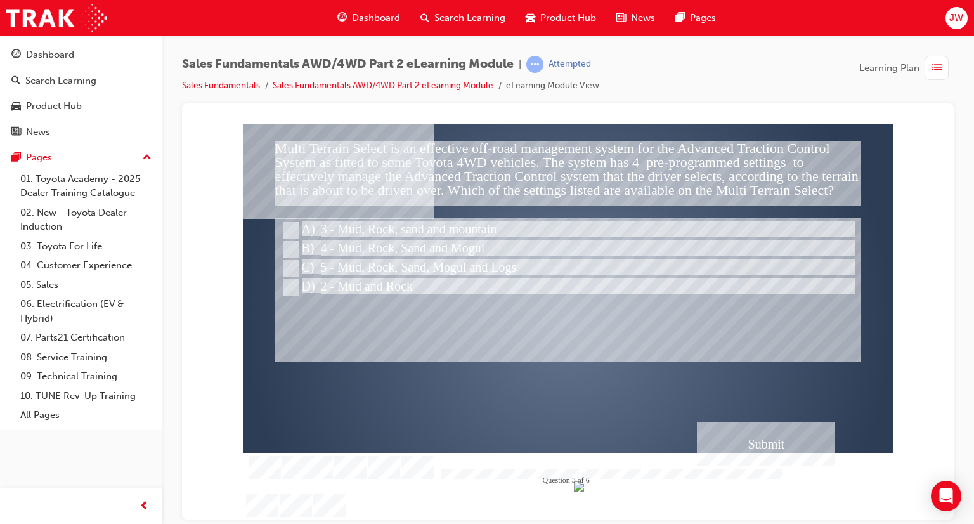
click at [748, 445] on div "Submit" at bounding box center [766, 443] width 138 height 43
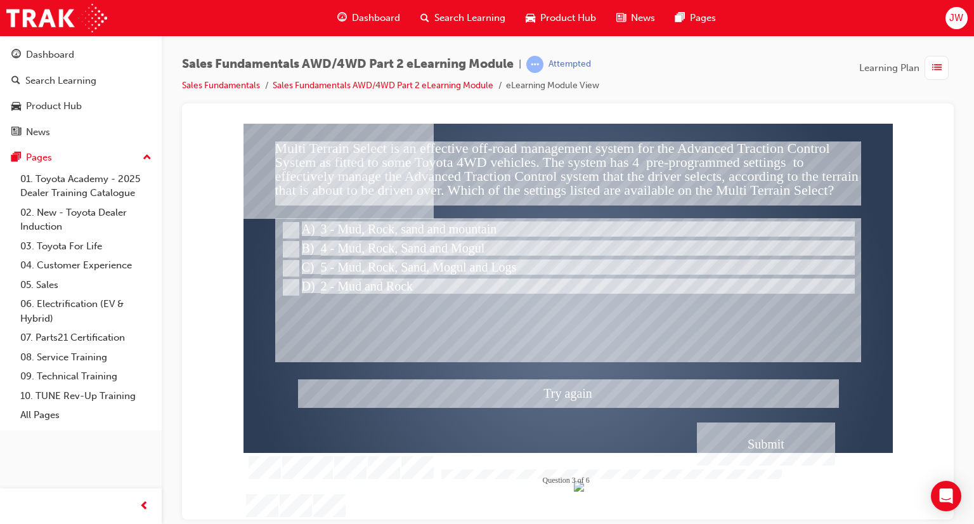
click at [408, 252] on div at bounding box center [568, 321] width 649 height 396
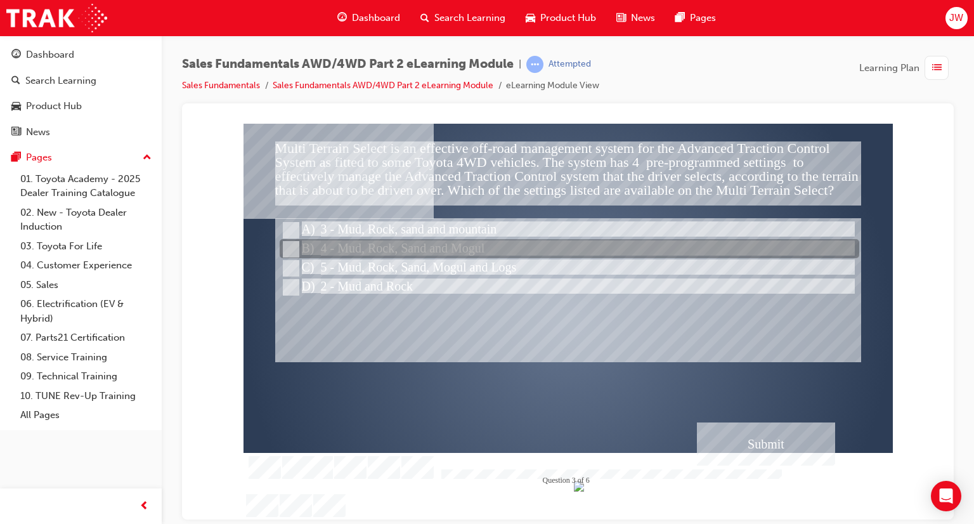
drag, startPoint x: 457, startPoint y: 248, endPoint x: 490, endPoint y: 271, distance: 39.6
click at [470, 261] on div "Multi Terrain Select is an effective off-road management system for the Advance…" at bounding box center [568, 321] width 649 height 396
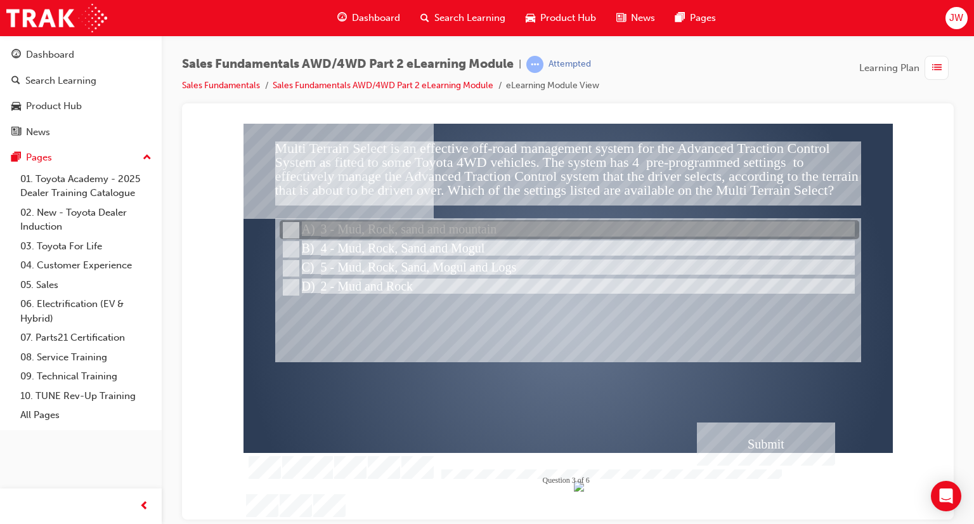
click at [422, 234] on div at bounding box center [570, 230] width 580 height 19
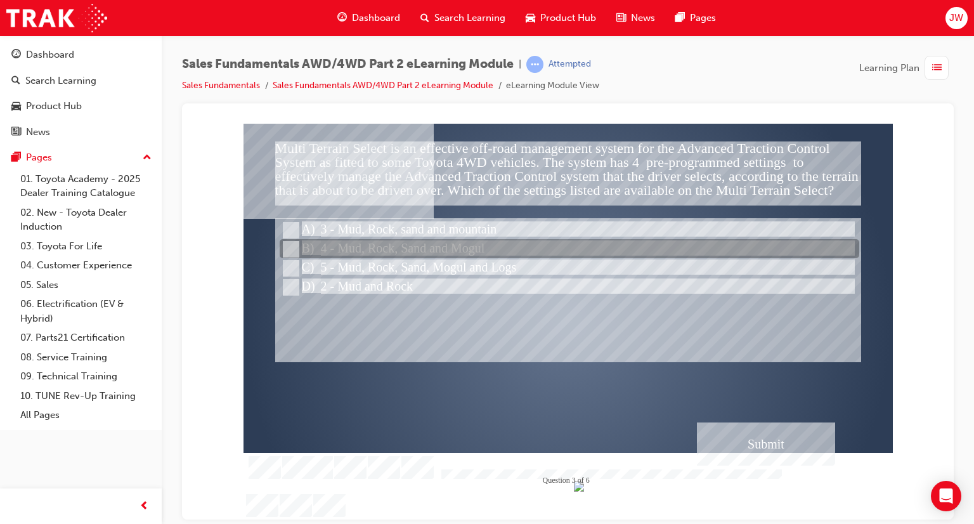
click at [429, 246] on div at bounding box center [570, 249] width 580 height 19
radio input "false"
radio input "true"
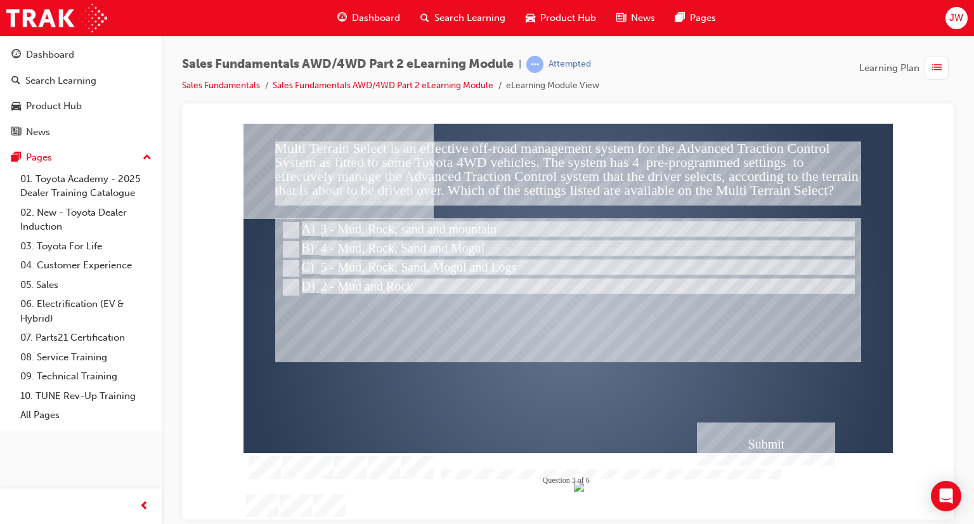
click at [770, 439] on div "Submit" at bounding box center [766, 443] width 138 height 43
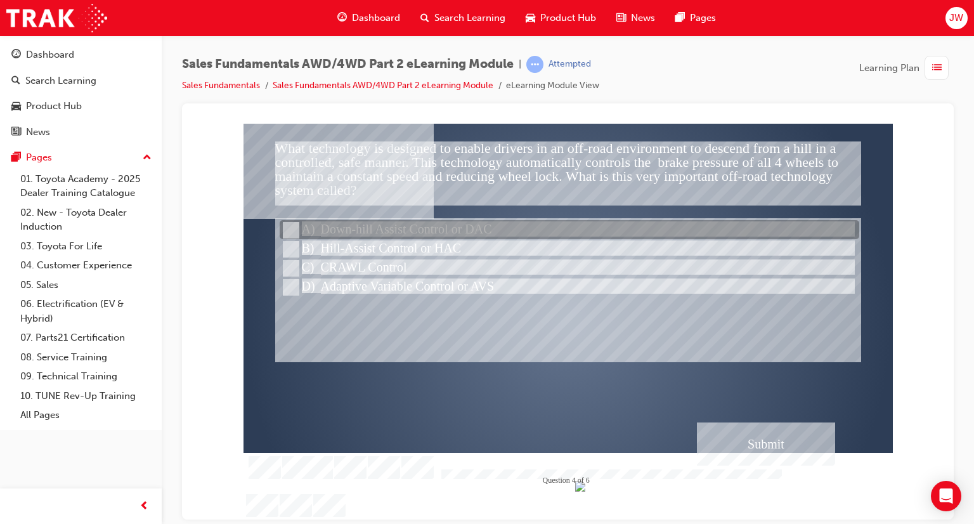
click at [434, 240] on div at bounding box center [570, 249] width 580 height 19
radio input "true"
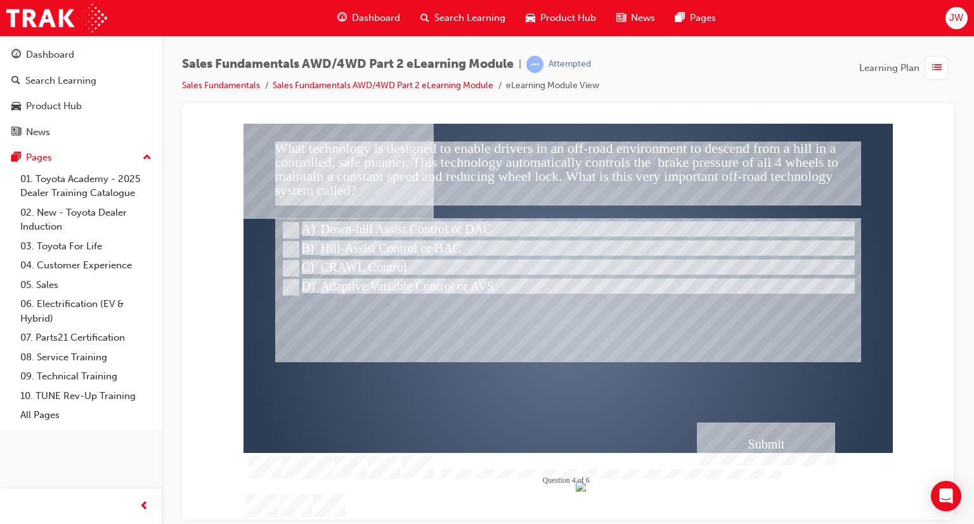
click at [751, 438] on div "Submit" at bounding box center [766, 443] width 138 height 43
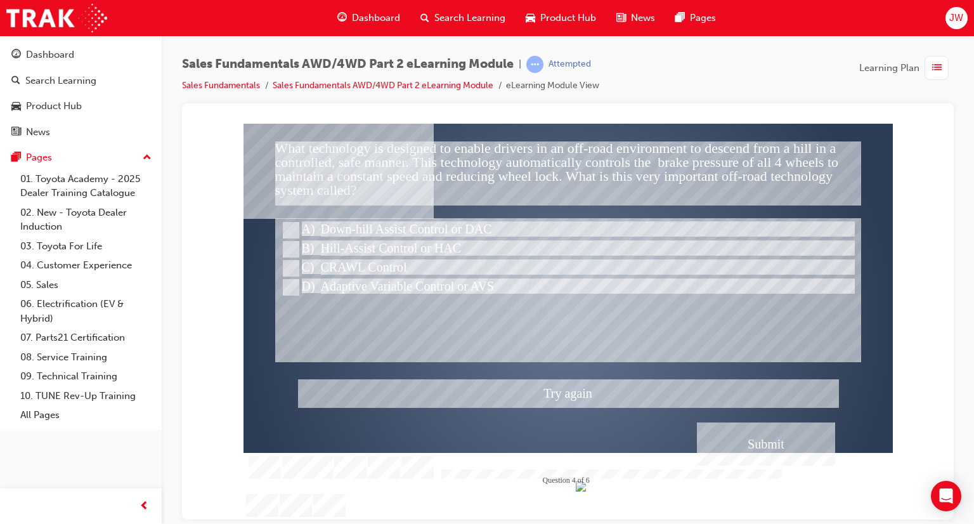
click at [405, 224] on div at bounding box center [568, 321] width 649 height 396
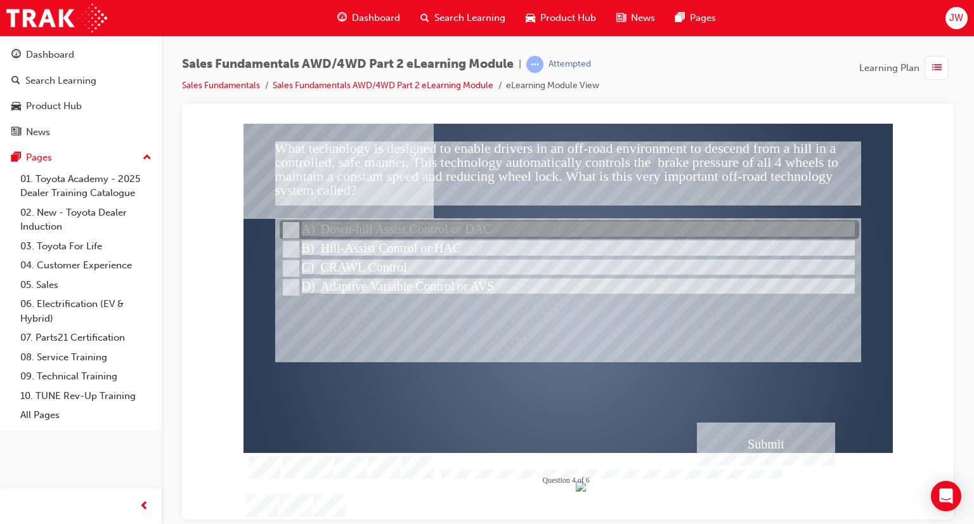
click at [405, 224] on div at bounding box center [570, 230] width 580 height 19
radio input "true"
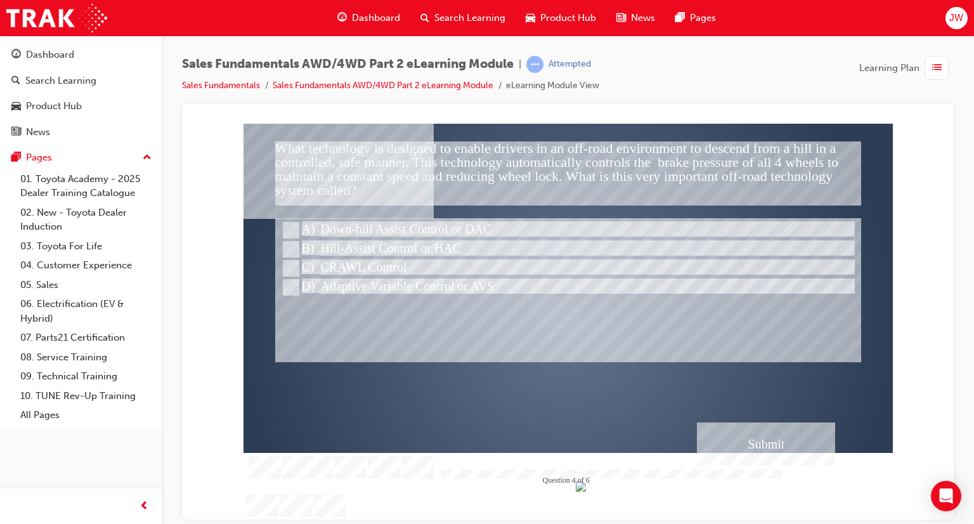
click at [758, 440] on div "Submit" at bounding box center [766, 443] width 138 height 43
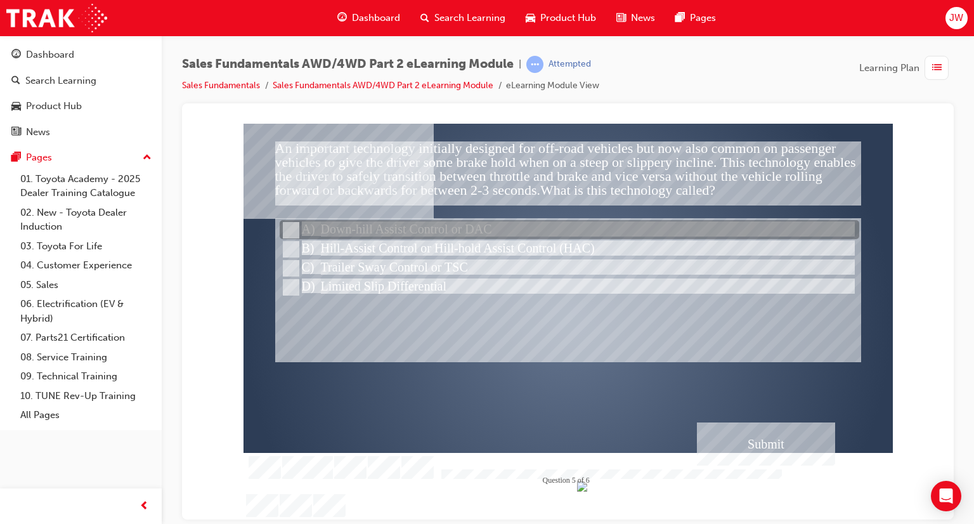
click at [446, 230] on div at bounding box center [570, 230] width 580 height 19
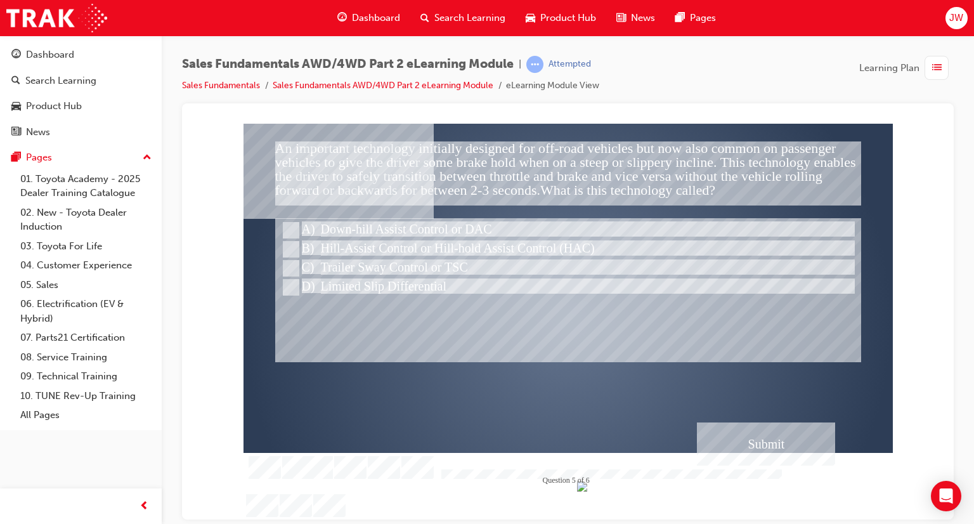
click at [808, 439] on div "Submit" at bounding box center [766, 443] width 138 height 43
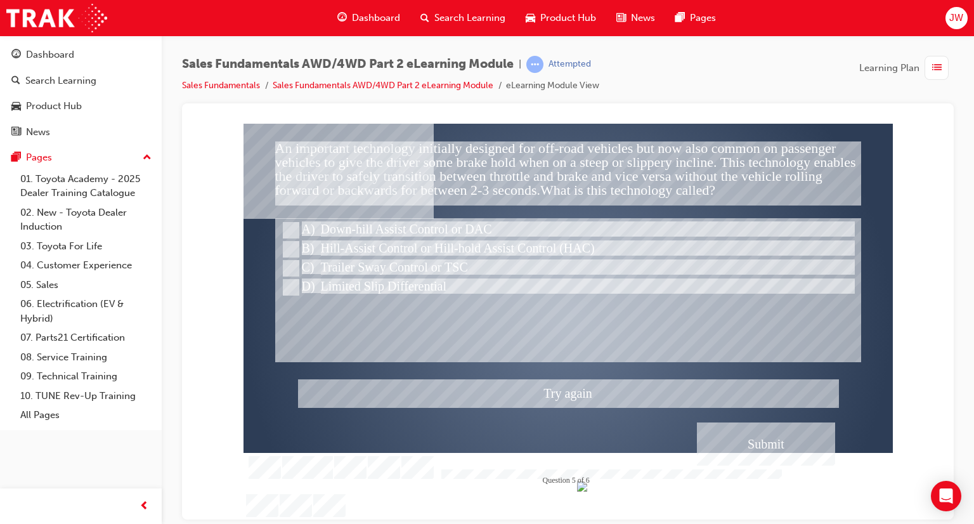
click at [434, 247] on div at bounding box center [568, 321] width 649 height 396
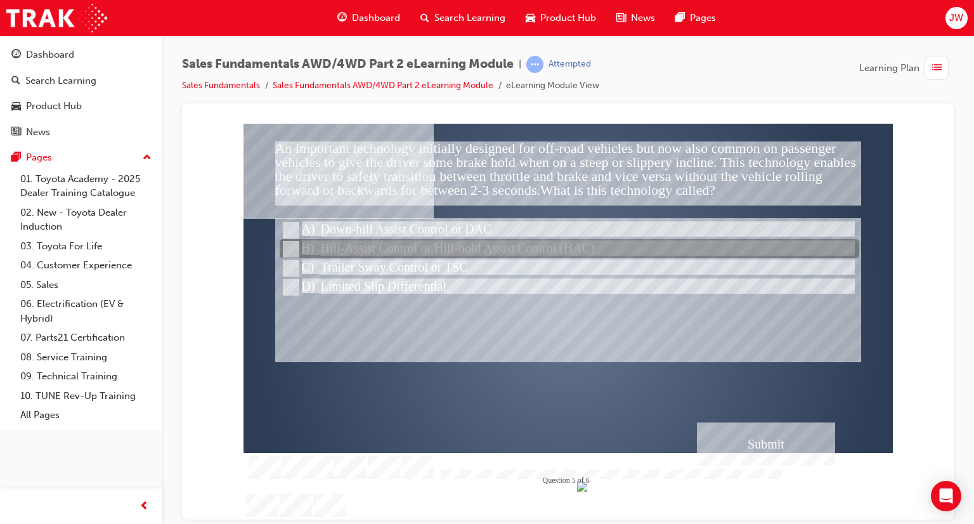
click at [434, 247] on div at bounding box center [570, 249] width 580 height 19
radio input "false"
radio input "true"
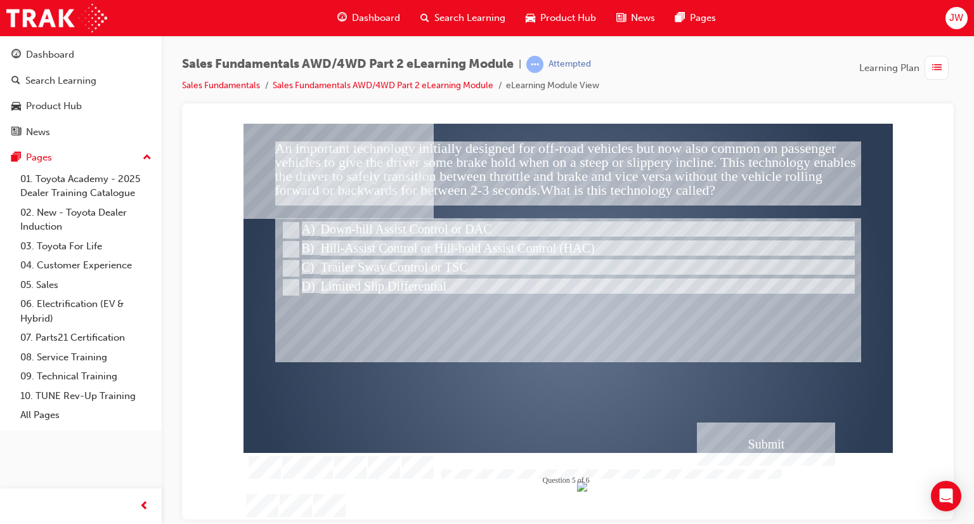
click at [739, 443] on div "Submit" at bounding box center [766, 443] width 138 height 43
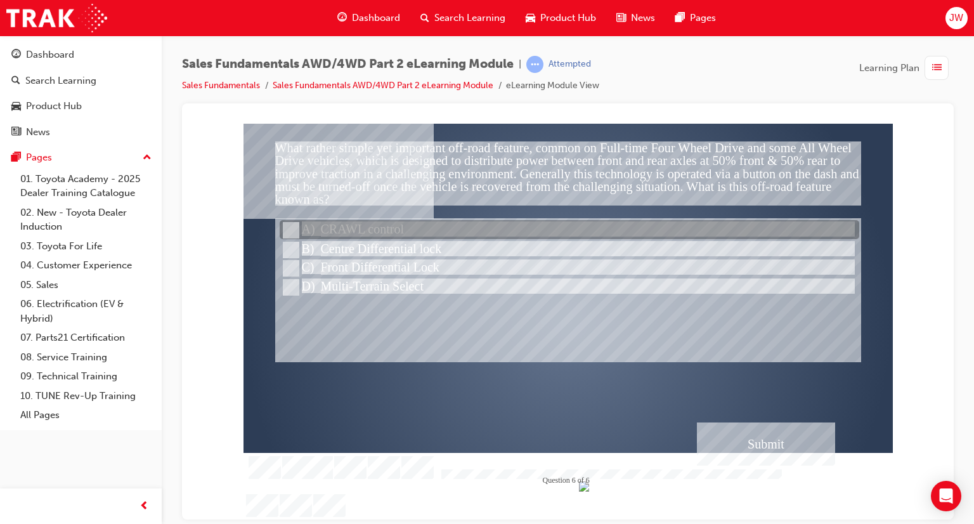
click at [389, 223] on div at bounding box center [570, 230] width 580 height 19
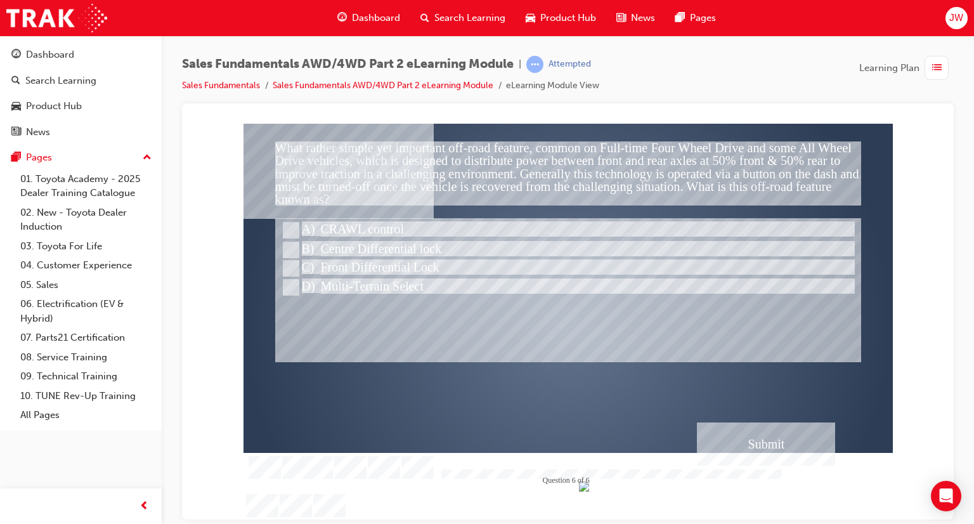
click at [743, 444] on div "Submit" at bounding box center [766, 443] width 138 height 43
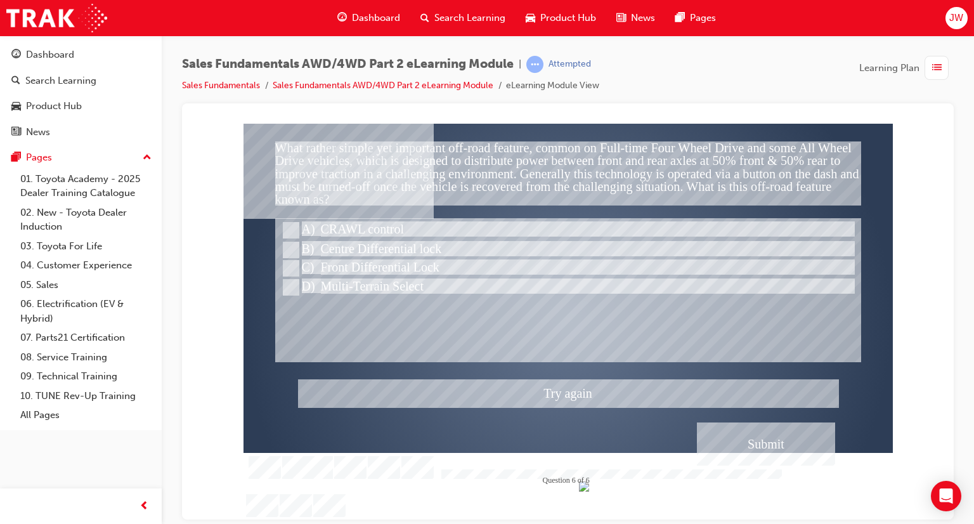
click at [389, 251] on div at bounding box center [568, 321] width 649 height 396
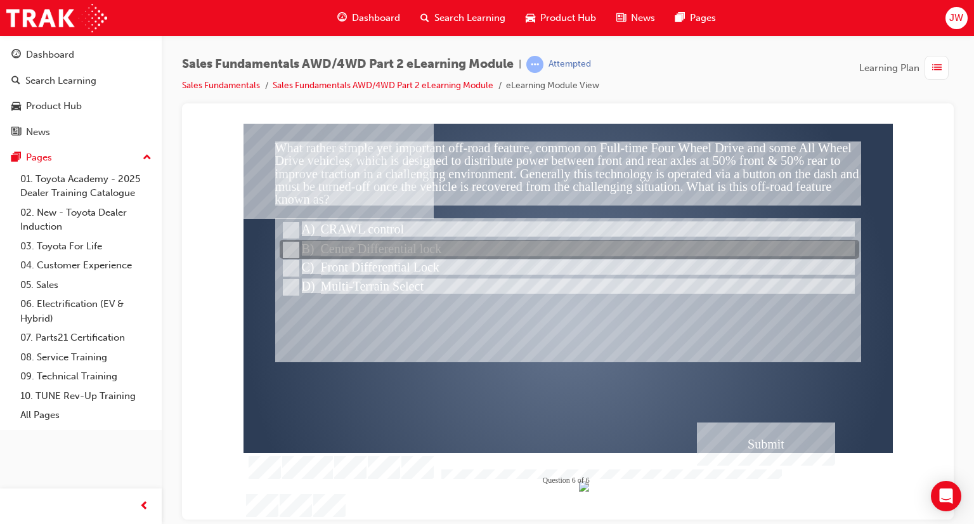
click at [414, 245] on div at bounding box center [570, 249] width 580 height 19
radio input "false"
radio input "true"
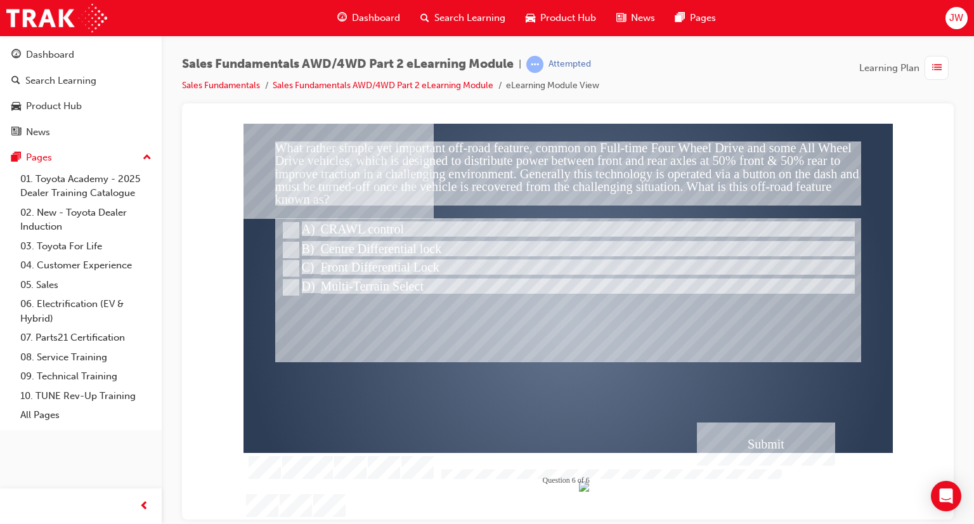
click at [750, 467] on div "" at bounding box center [568, 332] width 649 height 396
click at [744, 457] on div "Submit" at bounding box center [766, 443] width 138 height 43
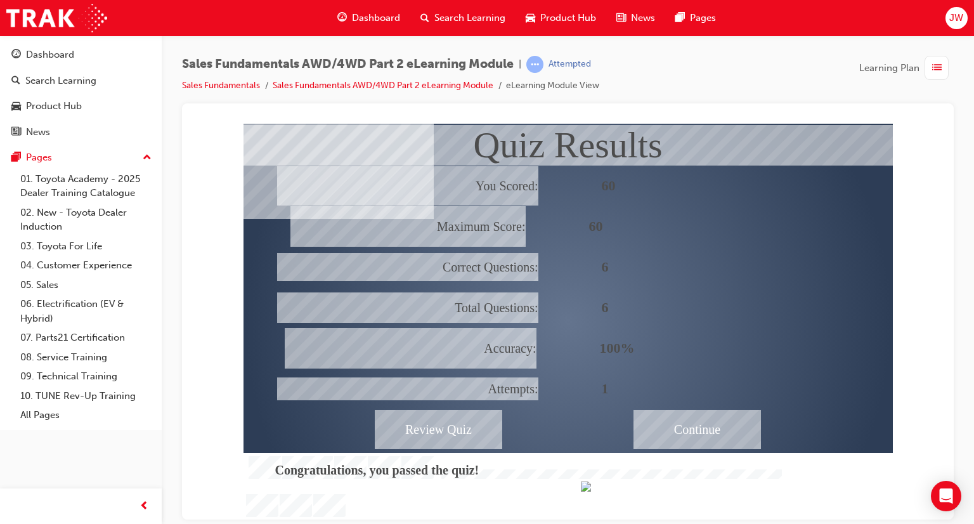
click at [694, 429] on div "Continue" at bounding box center [696, 428] width 127 height 39
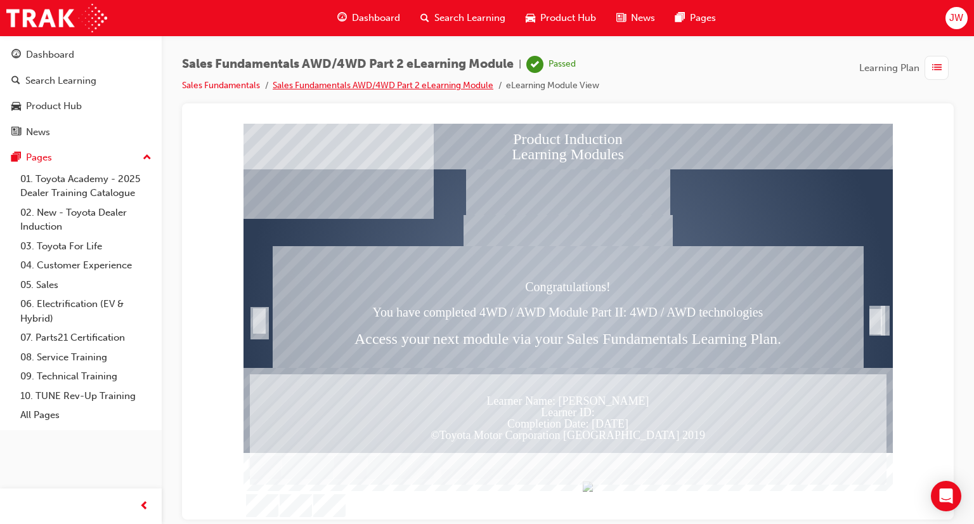
click at [402, 89] on link "Sales Fundamentals AWD/4WD Part 2 eLearning Module" at bounding box center [383, 85] width 221 height 11
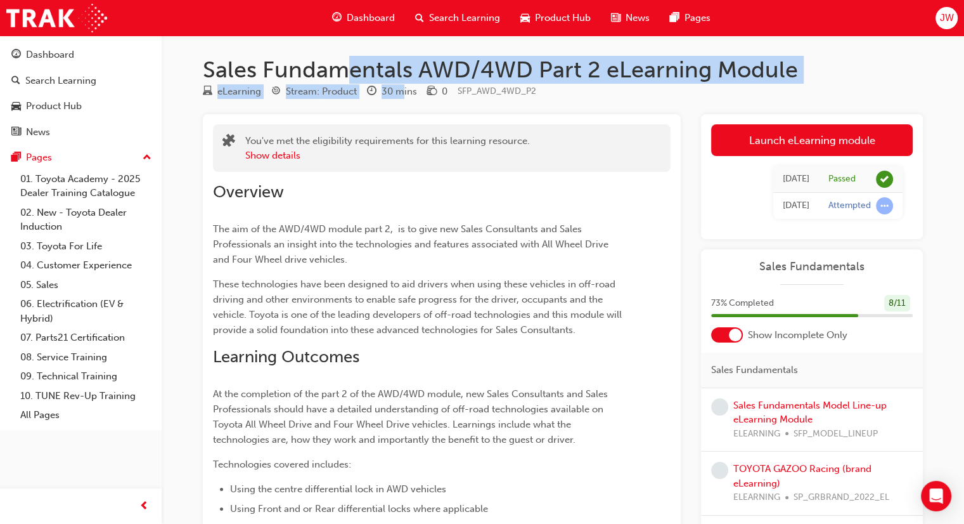
drag, startPoint x: 402, startPoint y: 89, endPoint x: 341, endPoint y: 67, distance: 65.2
click at [341, 67] on div "Sales Fundamentals AWD/4WD Part 2 eLearning Module eLearning Stream: Product 30…" at bounding box center [563, 501] width 761 height 890
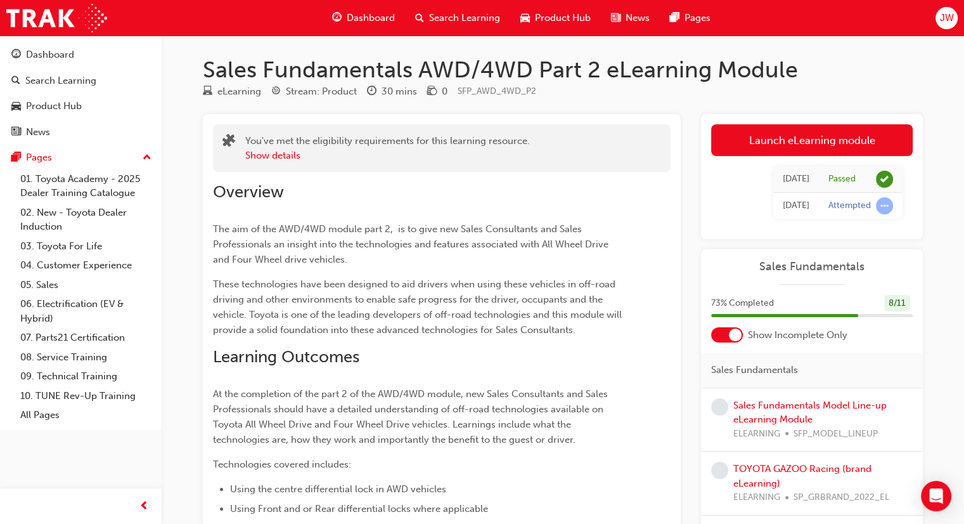
click at [377, 140] on div "You've met the eligibility requirements for this learning resource. Show details" at bounding box center [387, 148] width 285 height 29
click at [818, 471] on link "TOYOTA GAZOO Racing (brand eLearning)" at bounding box center [803, 476] width 138 height 26
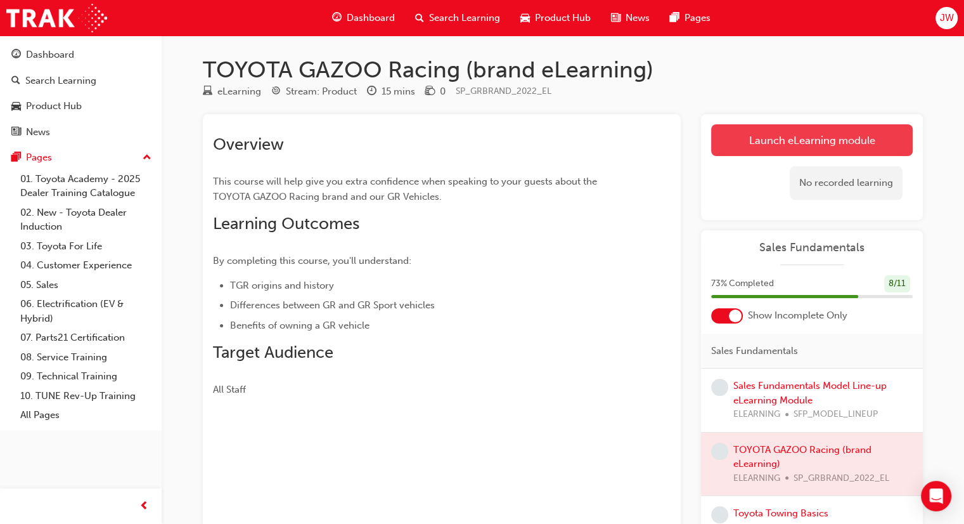
click at [769, 144] on link "Launch eLearning module" at bounding box center [812, 140] width 202 height 32
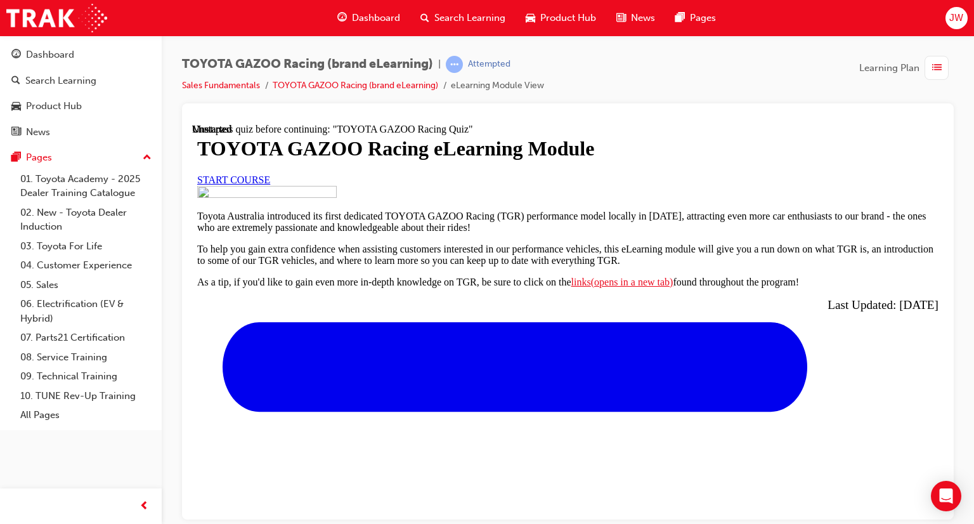
click at [270, 185] on span "START COURSE" at bounding box center [233, 179] width 73 height 11
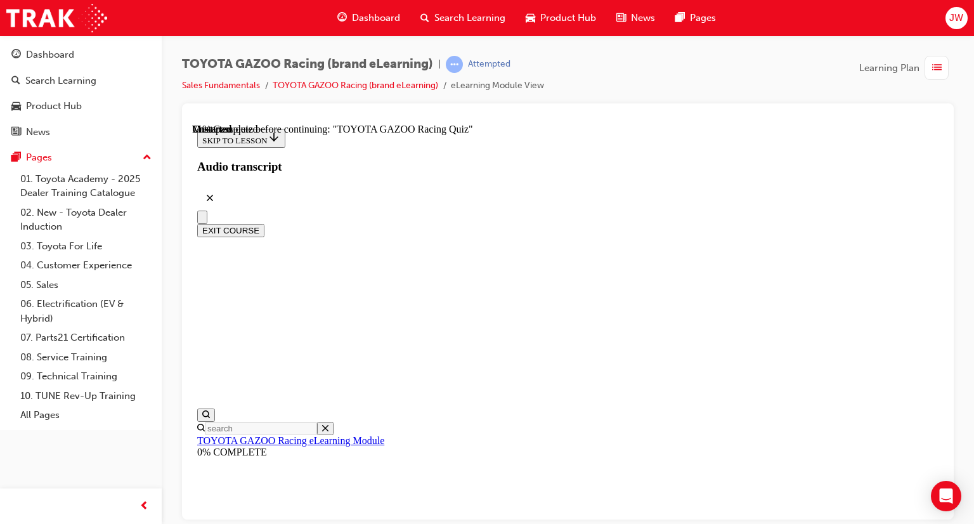
scroll to position [3328, 0]
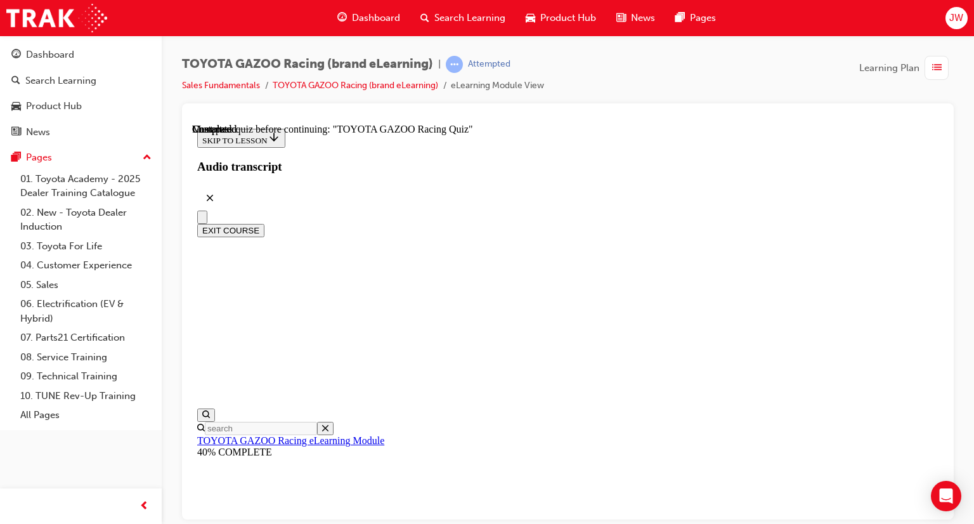
scroll to position [1966, 0]
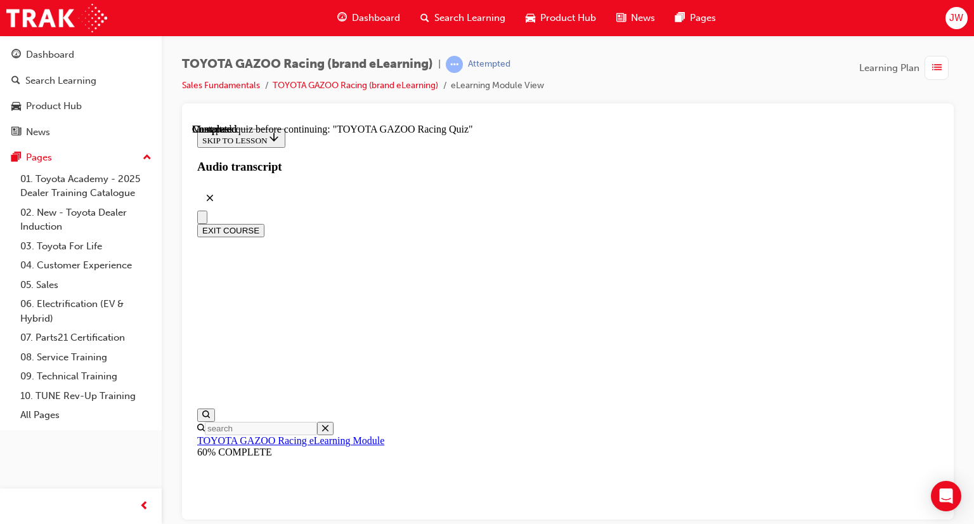
radio input "true"
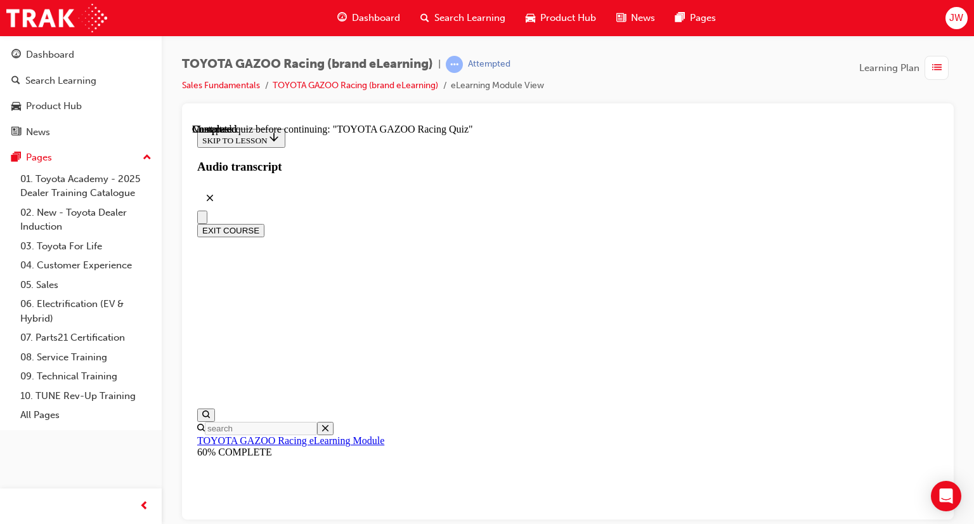
scroll to position [227, 0]
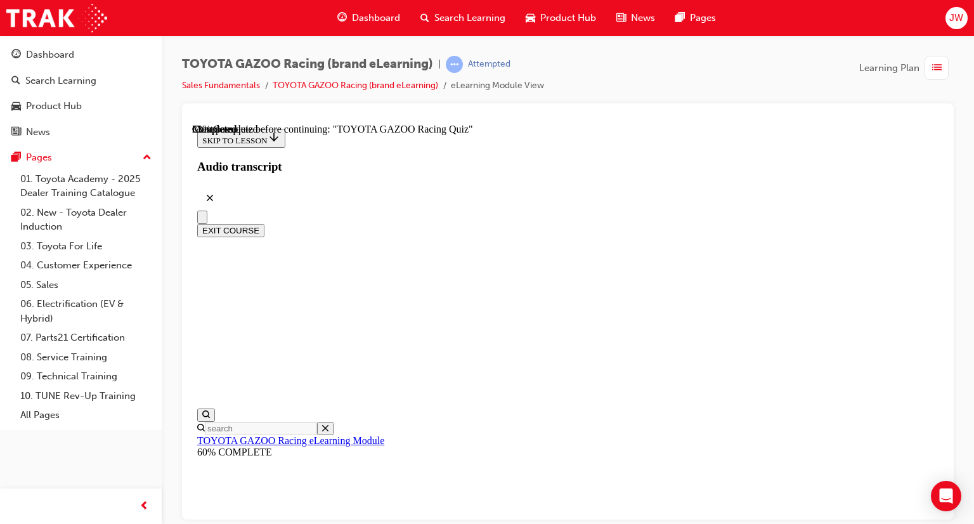
radio input "true"
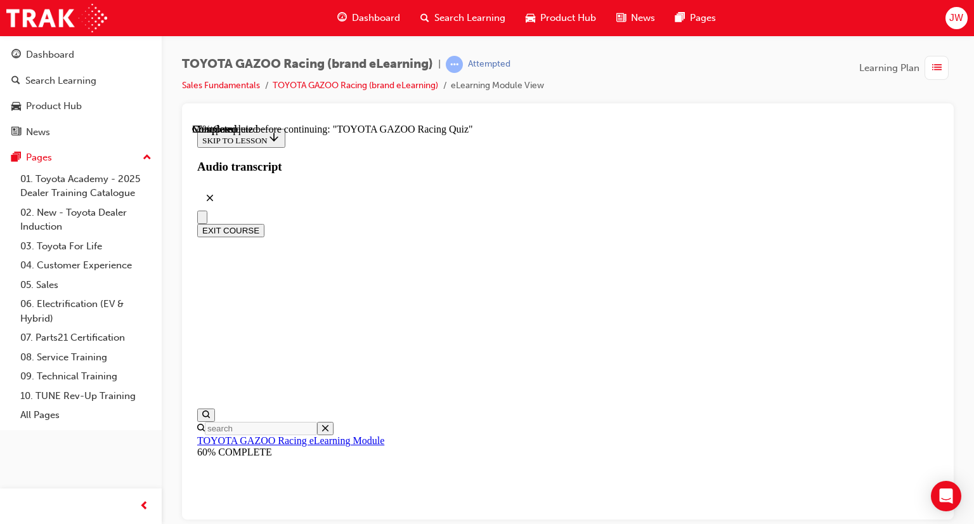
radio input "true"
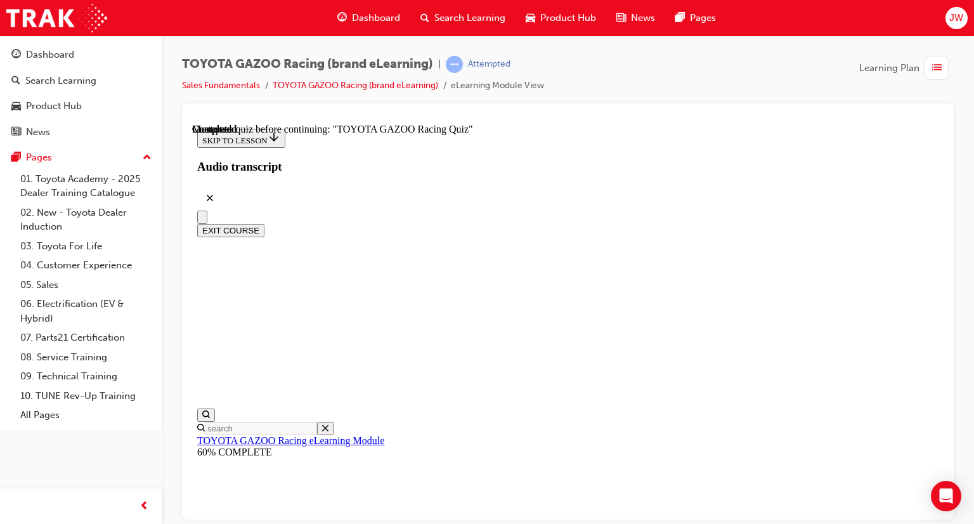
radio input "true"
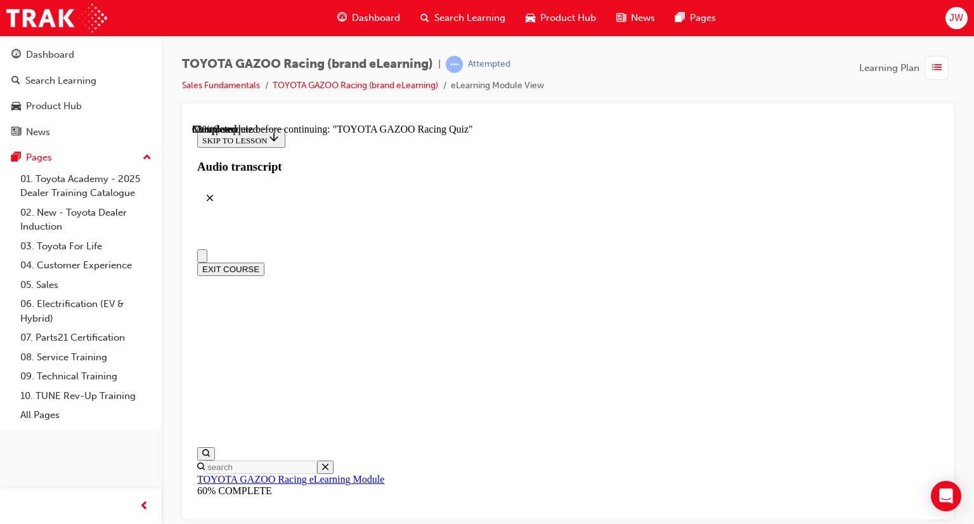
scroll to position [112, 0]
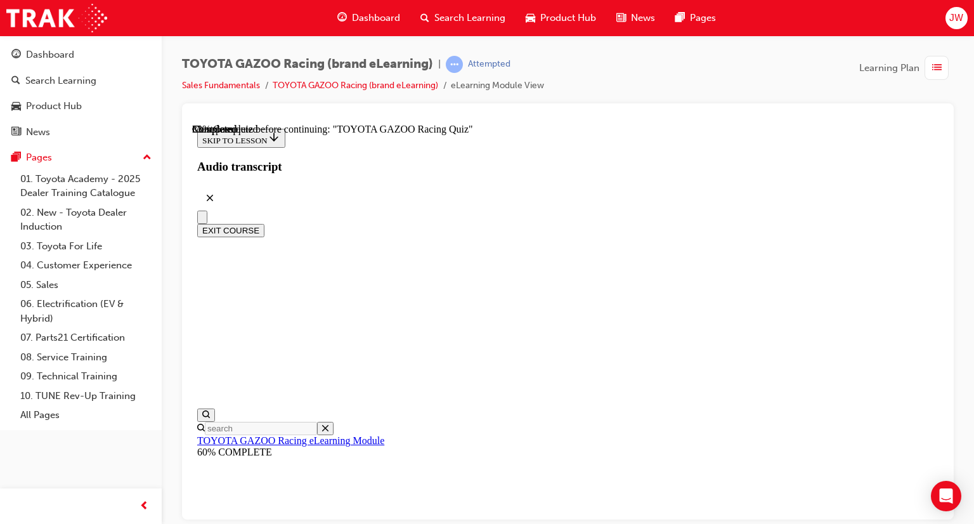
radio input "true"
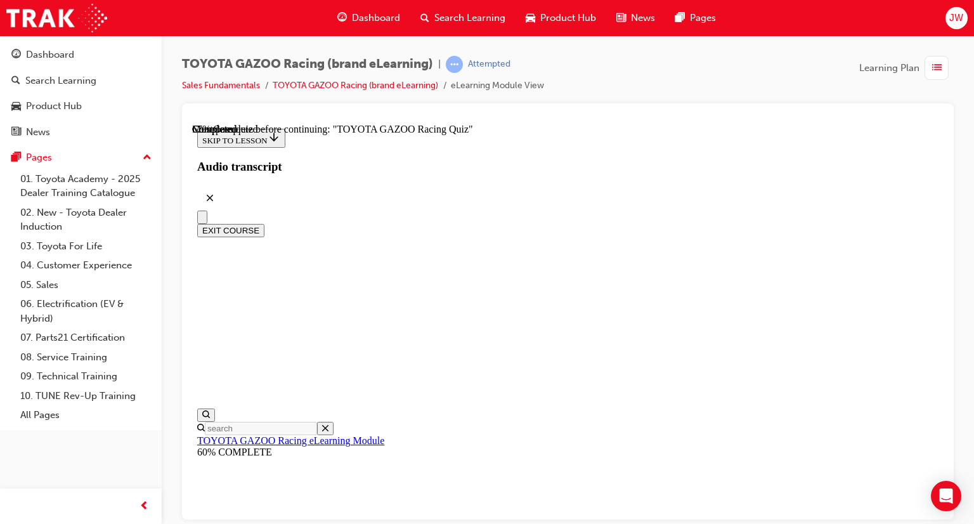
scroll to position [112, 0]
radio input "true"
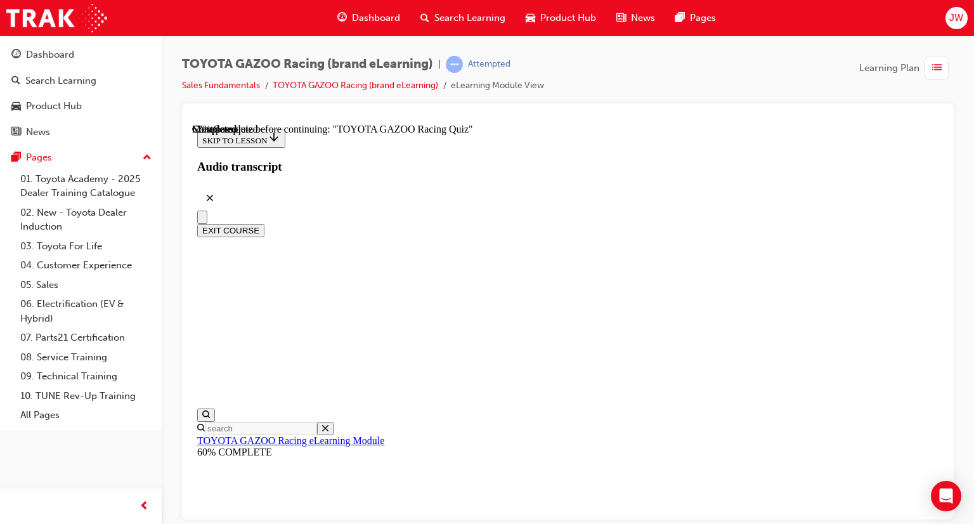
click at [235, 87] on link "Sales Fundamentals" at bounding box center [221, 85] width 78 height 11
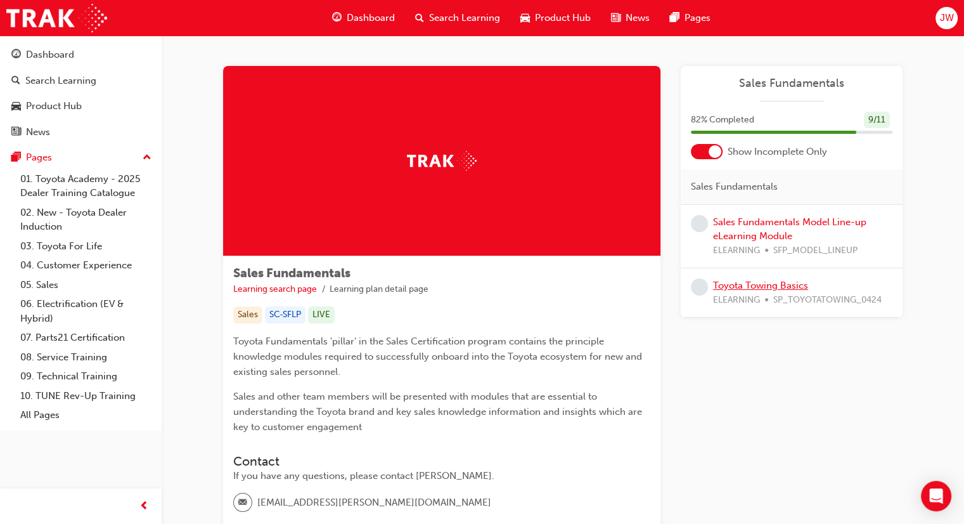
click at [771, 281] on link "Toyota Towing Basics" at bounding box center [760, 285] width 95 height 11
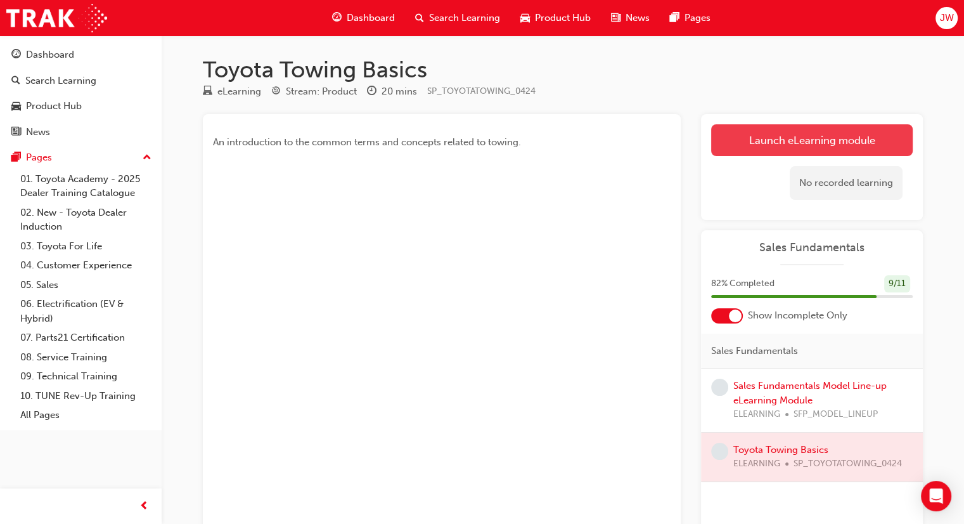
click at [786, 150] on link "Launch eLearning module" at bounding box center [812, 140] width 202 height 32
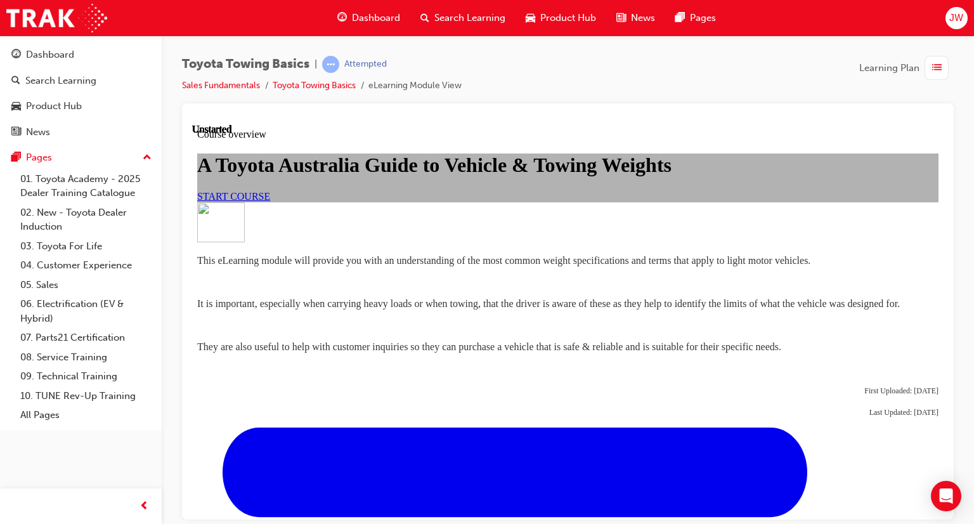
click at [270, 201] on span "START COURSE" at bounding box center [233, 195] width 73 height 11
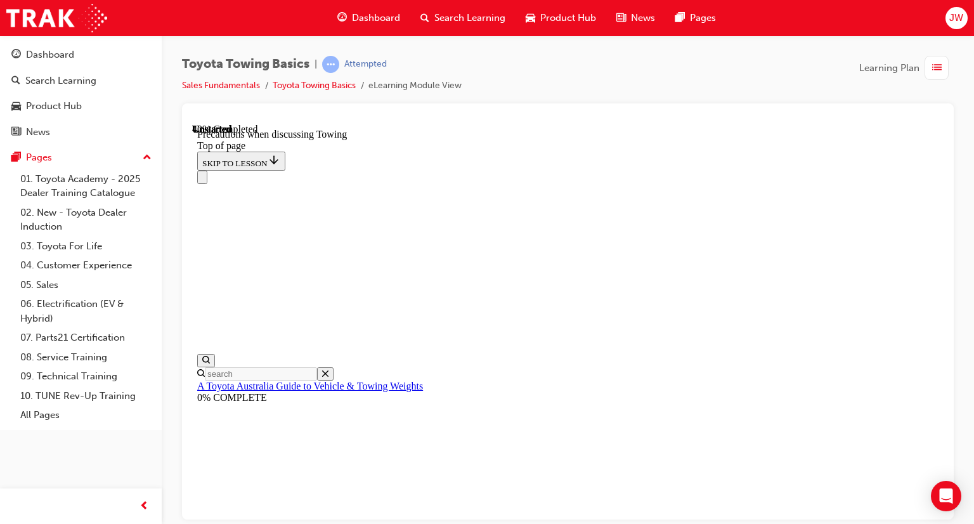
scroll to position [792, 0]
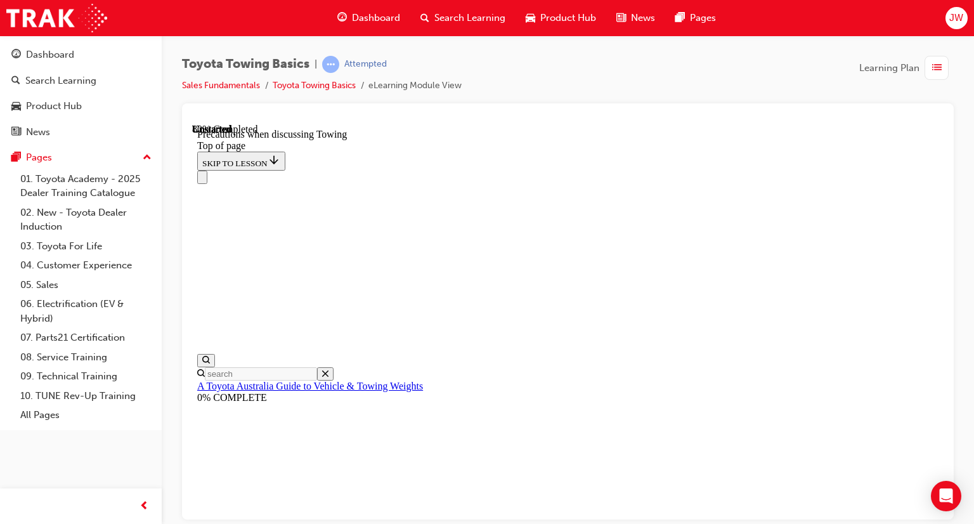
drag, startPoint x: 679, startPoint y: 195, endPoint x: 806, endPoint y: 490, distance: 321.8
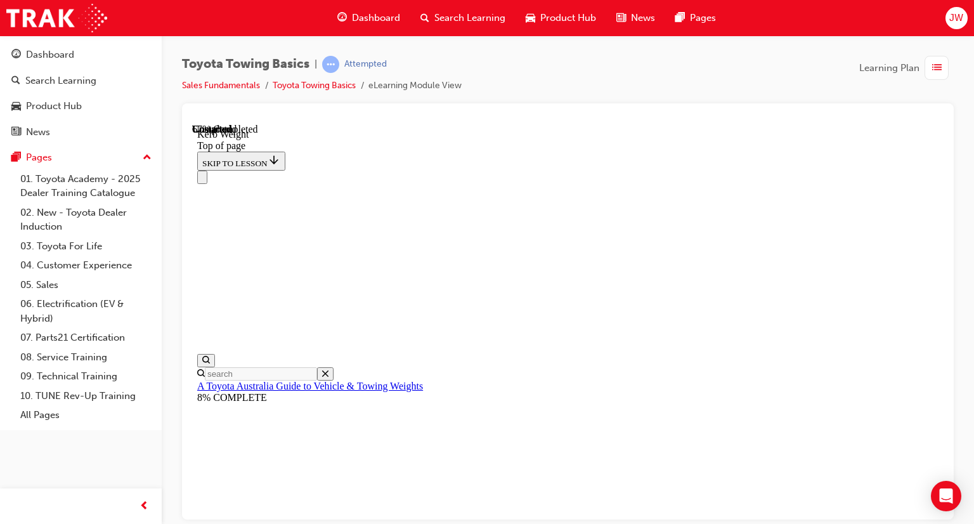
copy div "Kerb weight includes: All standard equipment & factory fitted options All fluid…"
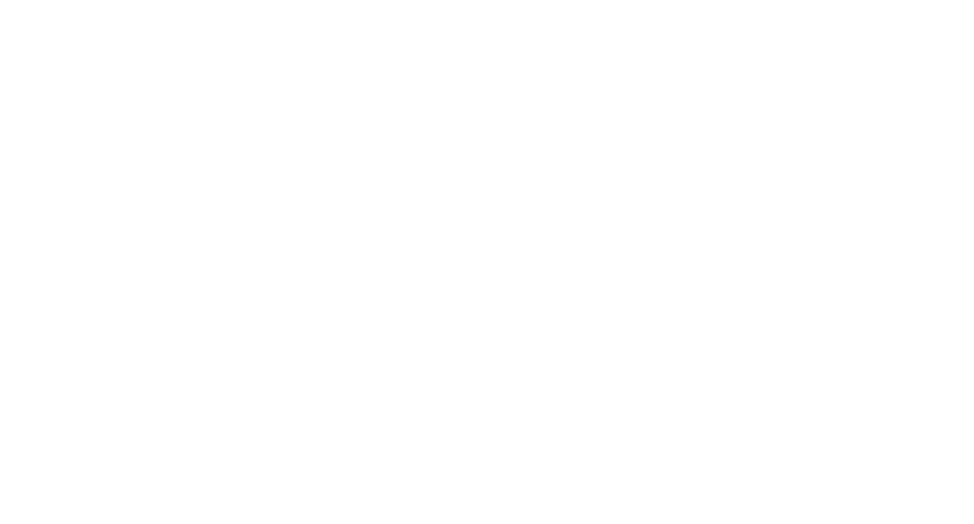
drag, startPoint x: -101, startPoint y: -123, endPoint x: -71, endPoint y: -91, distance: 44.0
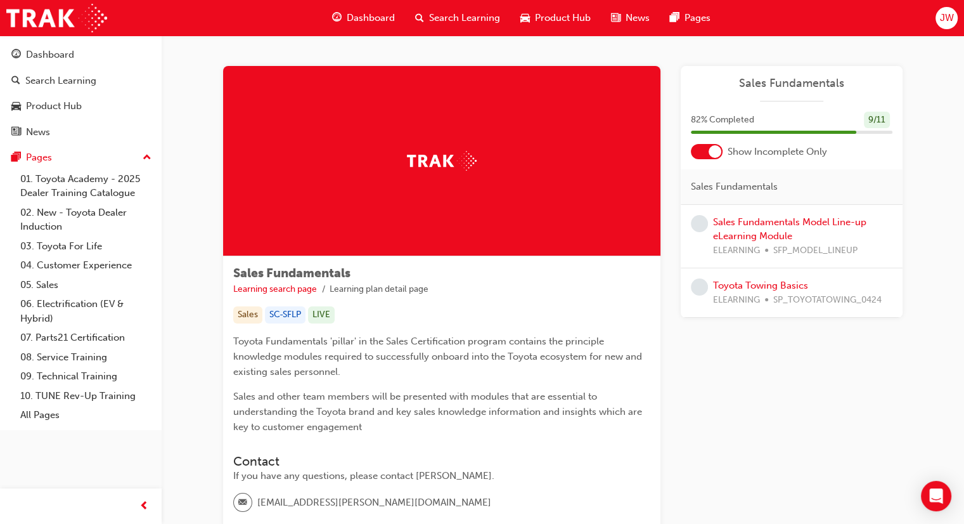
click at [365, 32] on div "Dashboard Search Learning Product Hub News Pages" at bounding box center [521, 18] width 409 height 36
click at [363, 25] on div "Dashboard" at bounding box center [363, 18] width 83 height 26
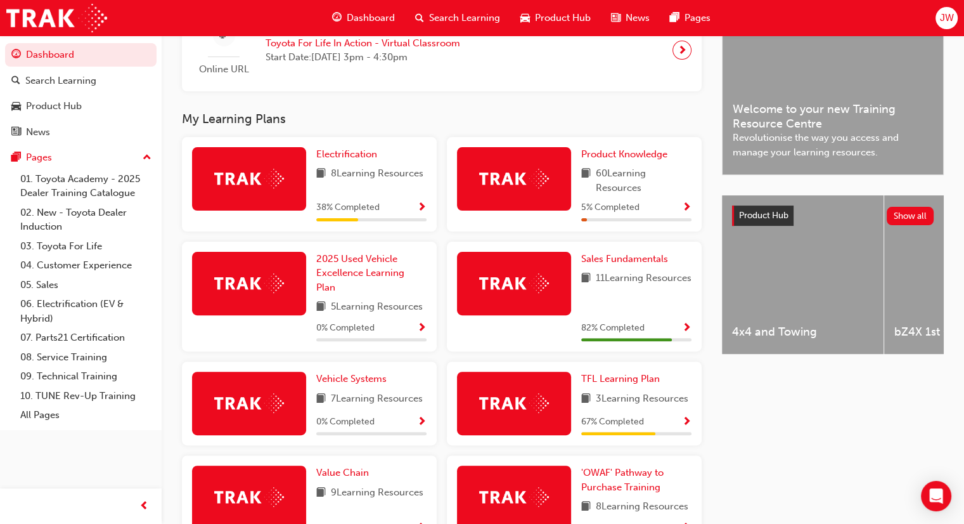
scroll to position [339, 0]
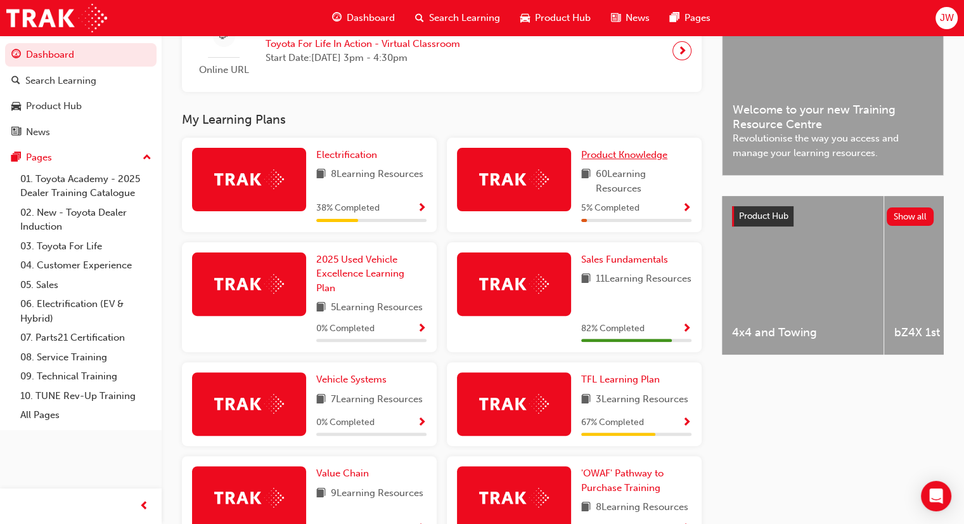
click at [624, 155] on span "Product Knowledge" at bounding box center [624, 154] width 86 height 11
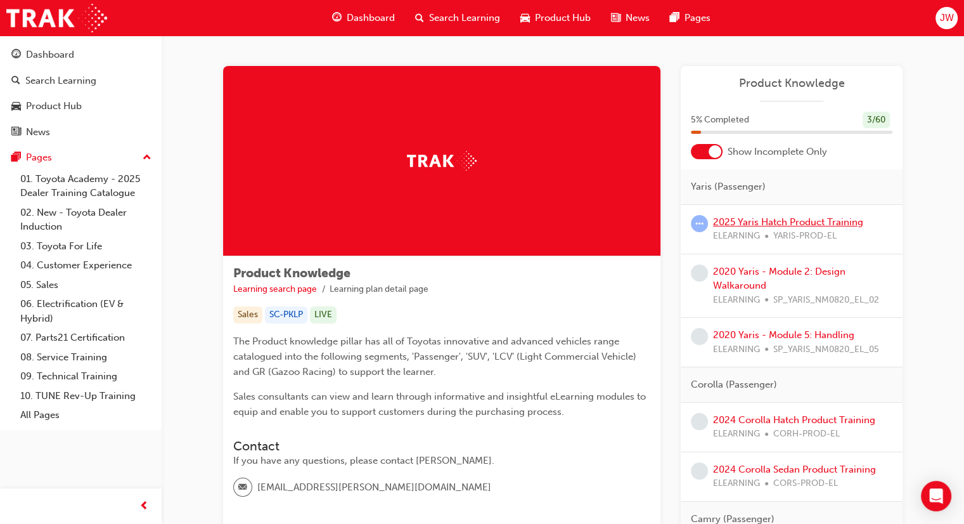
click at [781, 218] on link "2025 Yaris Hatch Product Training" at bounding box center [788, 221] width 150 height 11
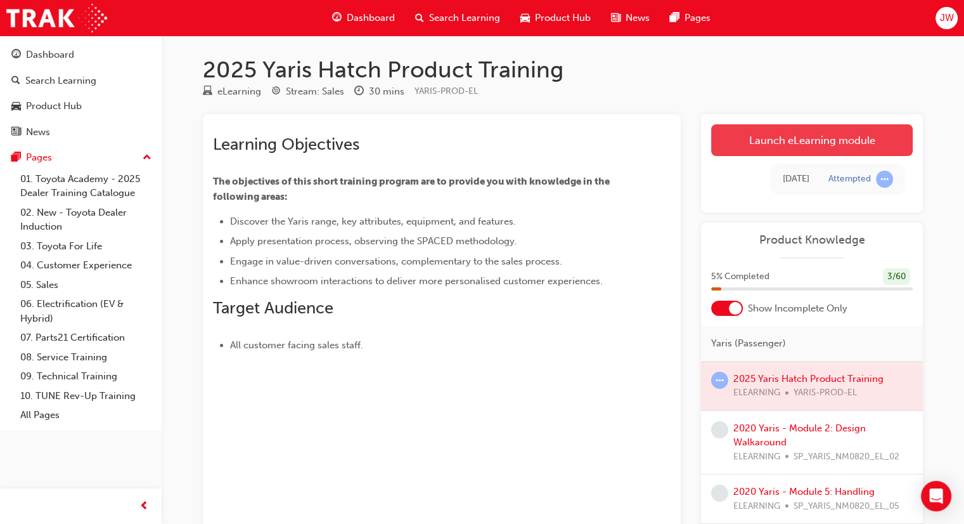
click at [780, 145] on link "Launch eLearning module" at bounding box center [812, 140] width 202 height 32
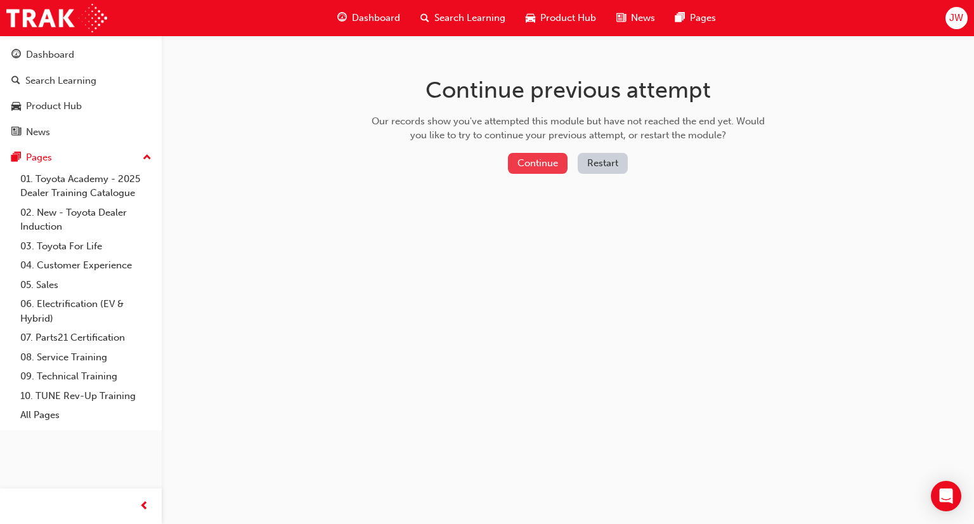
click at [540, 164] on button "Continue" at bounding box center [538, 163] width 60 height 21
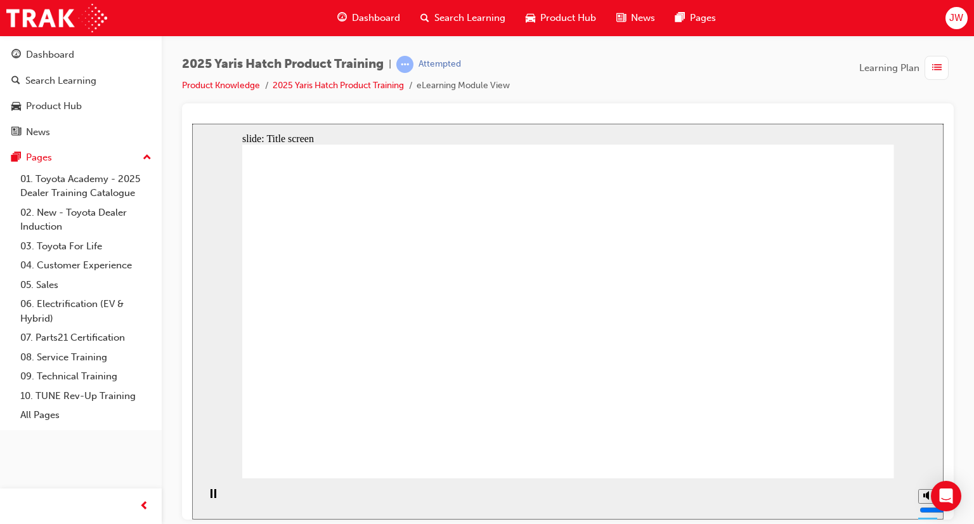
drag, startPoint x: 551, startPoint y: 415, endPoint x: 467, endPoint y: 367, distance: 96.8
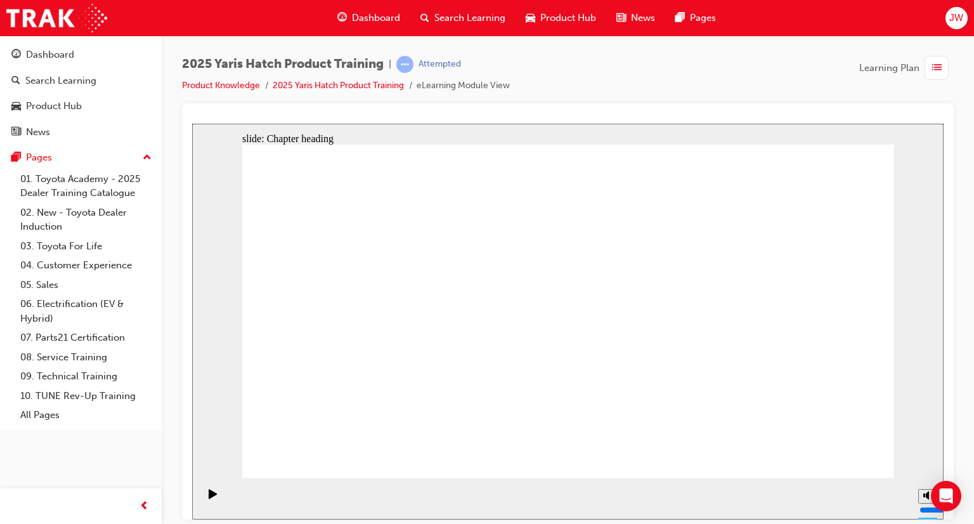
drag, startPoint x: 923, startPoint y: 451, endPoint x: 920, endPoint y: 424, distance: 27.5
type input "10"
click at [920, 457] on input "volume" at bounding box center [960, 462] width 82 height 10
